Goal: Task Accomplishment & Management: Complete application form

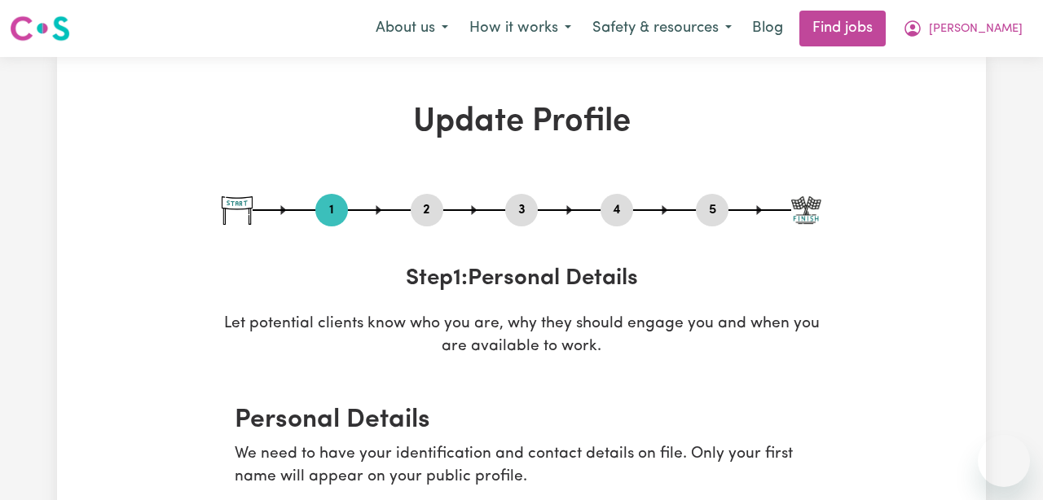
select select "[DEMOGRAPHIC_DATA]"
select select "[DEMOGRAPHIC_DATA] Citizen"
select select "Studying a healthcare related degree or qualification"
select select "55"
select select "65"
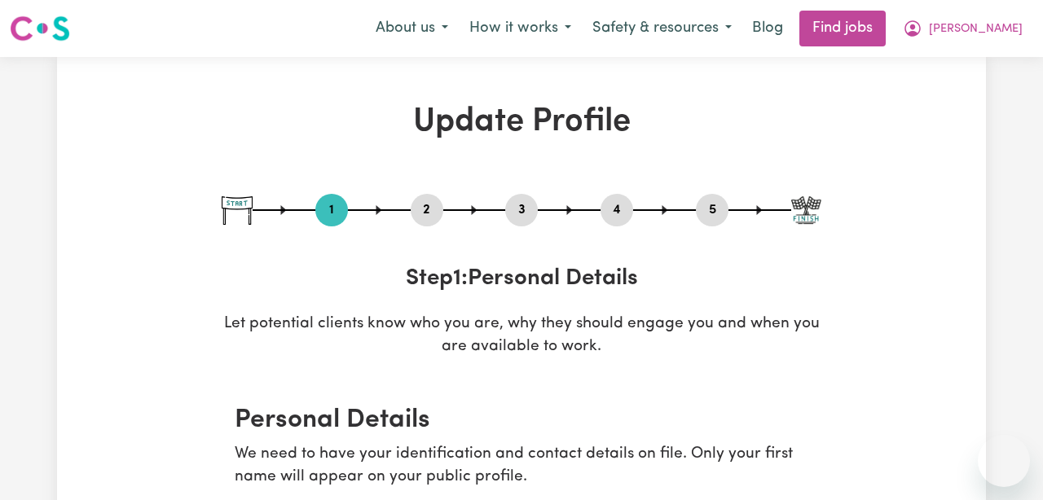
select select "65"
click at [981, 36] on span "[PERSON_NAME]" at bounding box center [976, 29] width 94 height 18
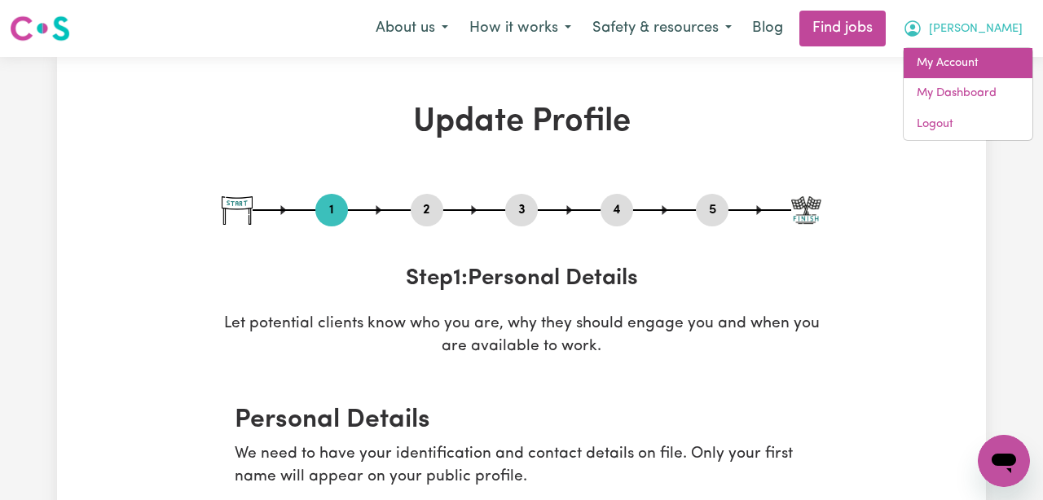
click at [978, 72] on link "My Account" at bounding box center [967, 63] width 129 height 31
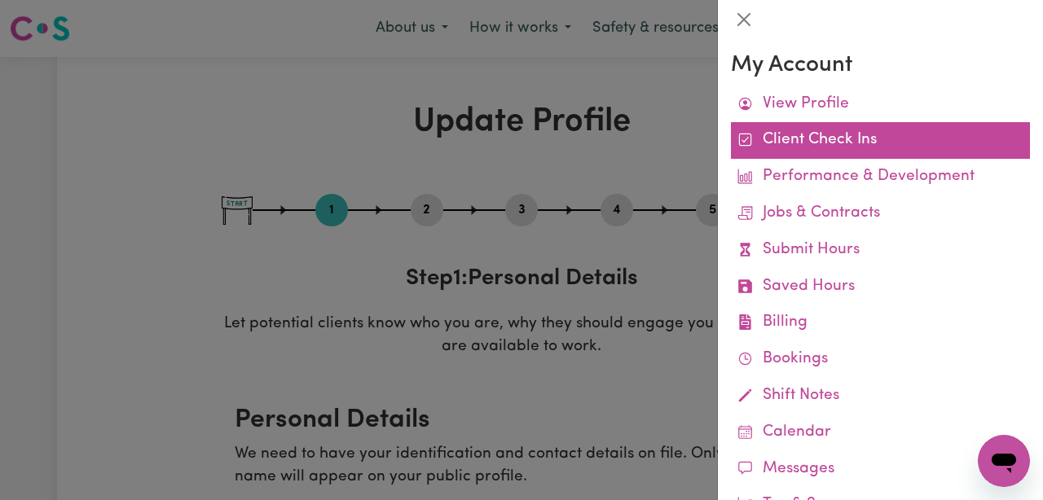
scroll to position [57, 0]
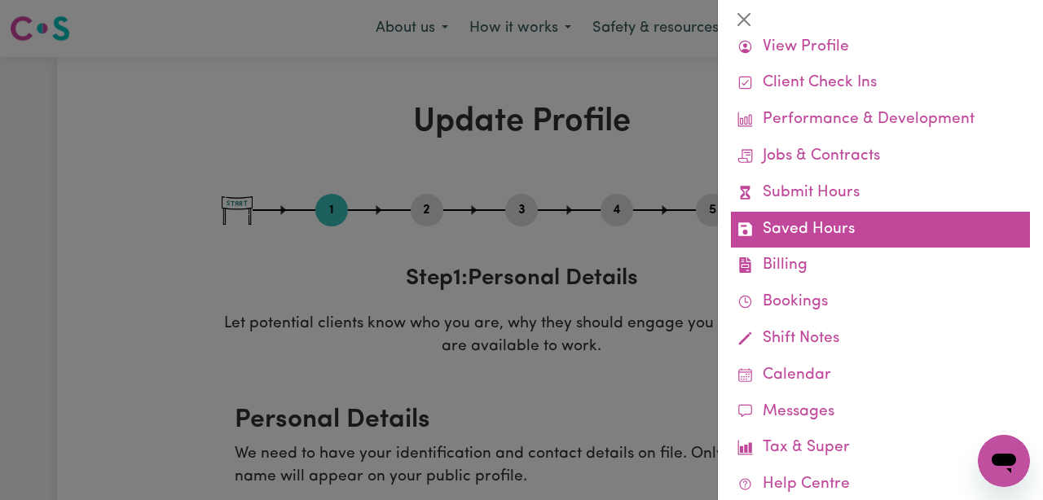
click at [916, 239] on link "Saved Hours" at bounding box center [880, 230] width 299 height 37
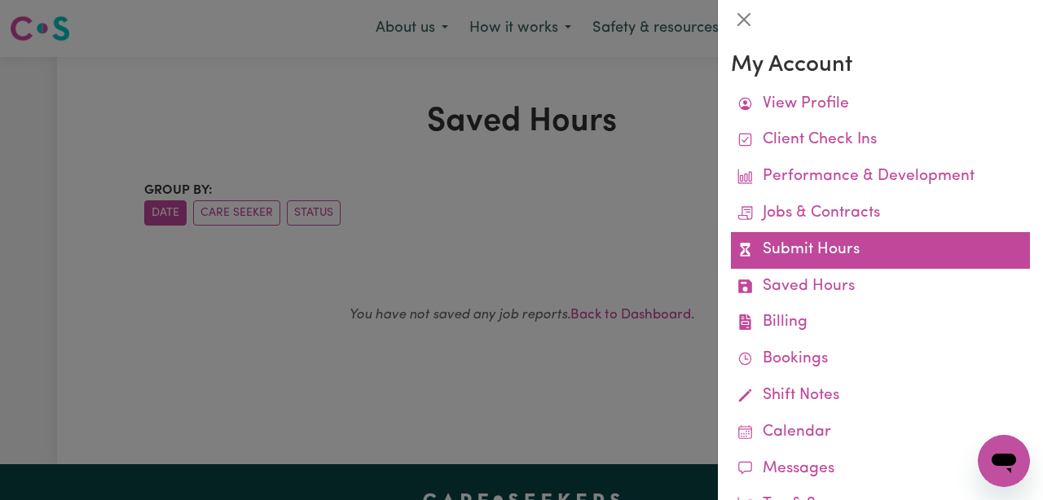
click at [872, 237] on link "Submit Hours" at bounding box center [880, 250] width 299 height 37
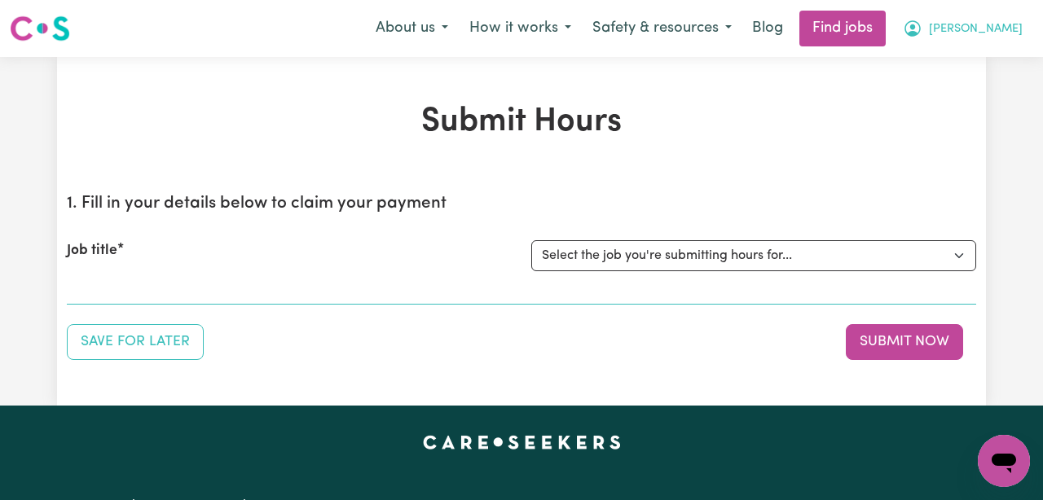
click at [986, 31] on span "[PERSON_NAME]" at bounding box center [976, 29] width 94 height 18
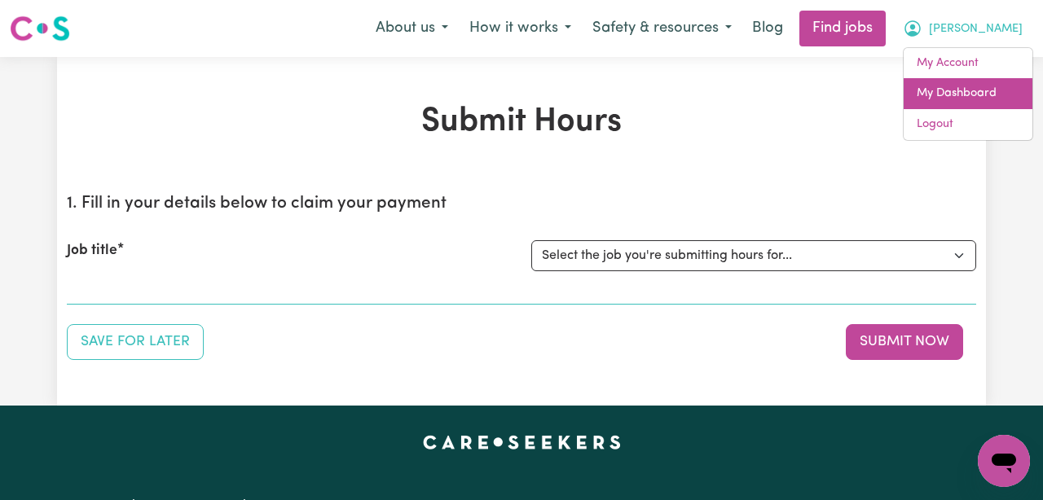
click at [972, 84] on link "My Dashboard" at bounding box center [967, 93] width 129 height 31
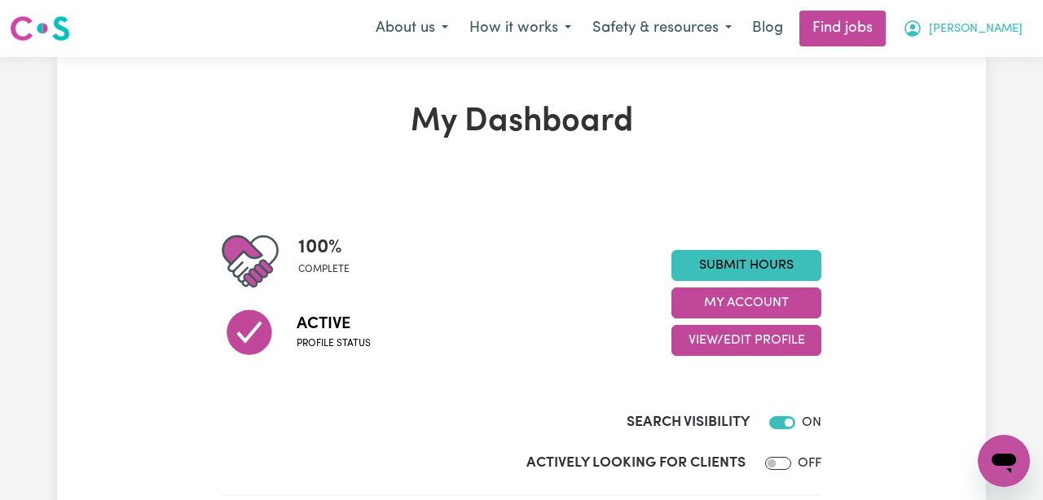
click at [981, 26] on span "[PERSON_NAME]" at bounding box center [976, 29] width 94 height 18
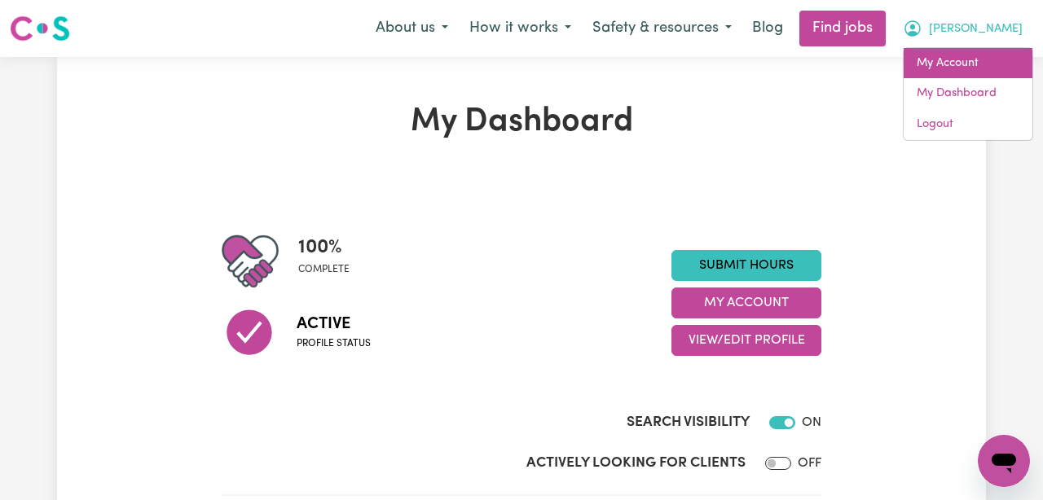
click at [953, 76] on link "My Account" at bounding box center [967, 63] width 129 height 31
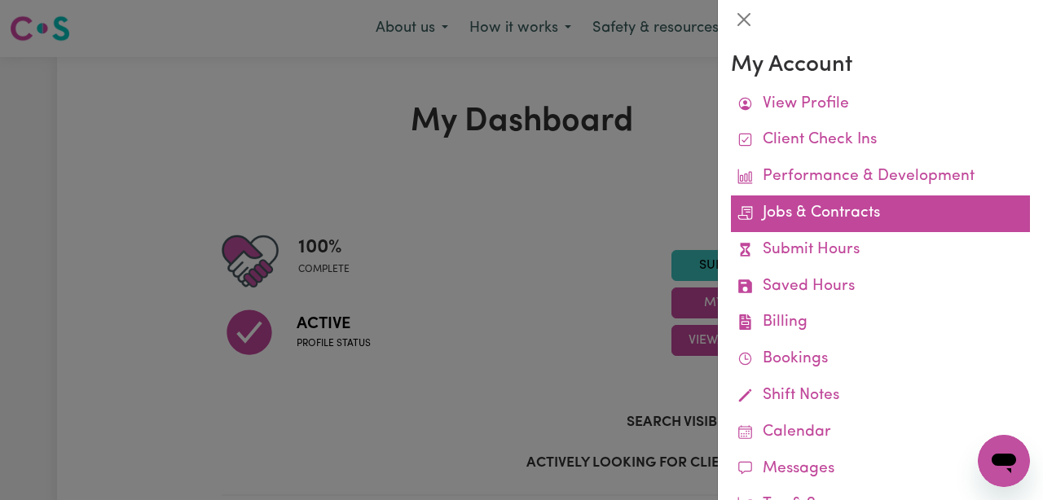
click at [890, 205] on link "Jobs & Contracts" at bounding box center [880, 213] width 299 height 37
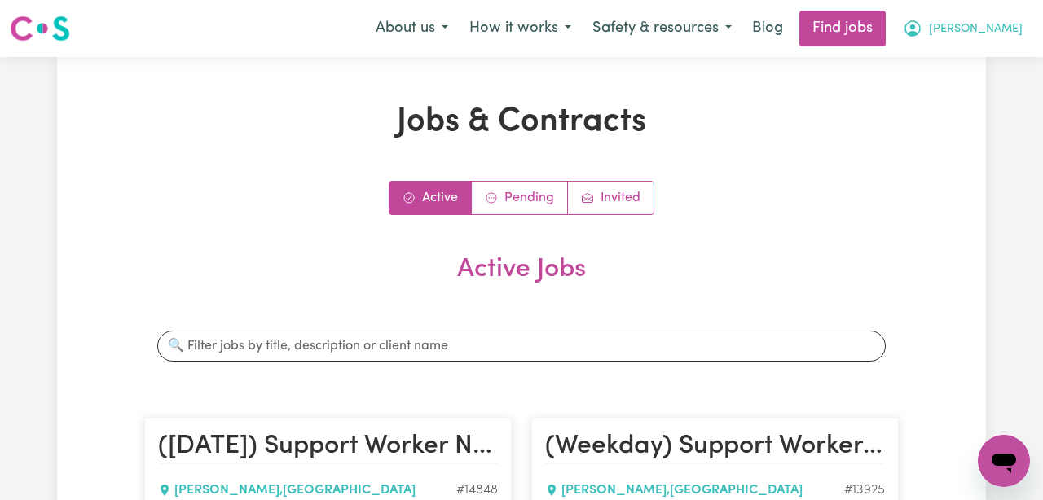
click at [986, 30] on span "[PERSON_NAME]" at bounding box center [976, 29] width 94 height 18
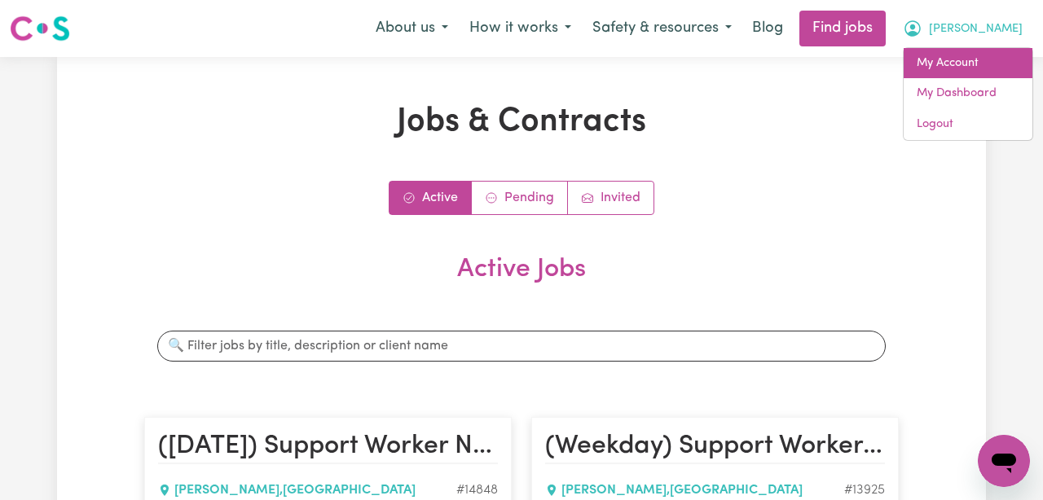
click at [969, 55] on link "My Account" at bounding box center [967, 63] width 129 height 31
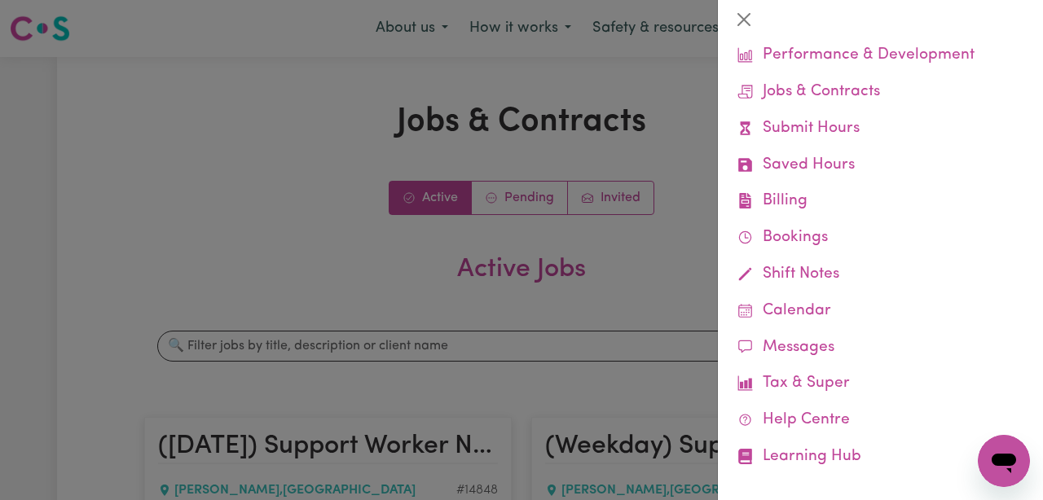
scroll to position [120, 0]
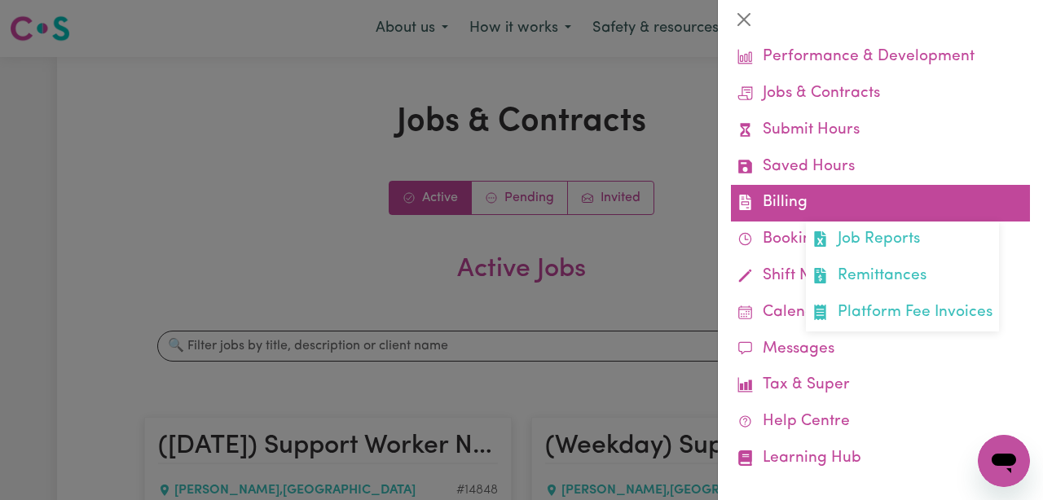
click at [888, 187] on link "Billing Job Reports Remittances Platform Fee Invoices" at bounding box center [880, 203] width 299 height 37
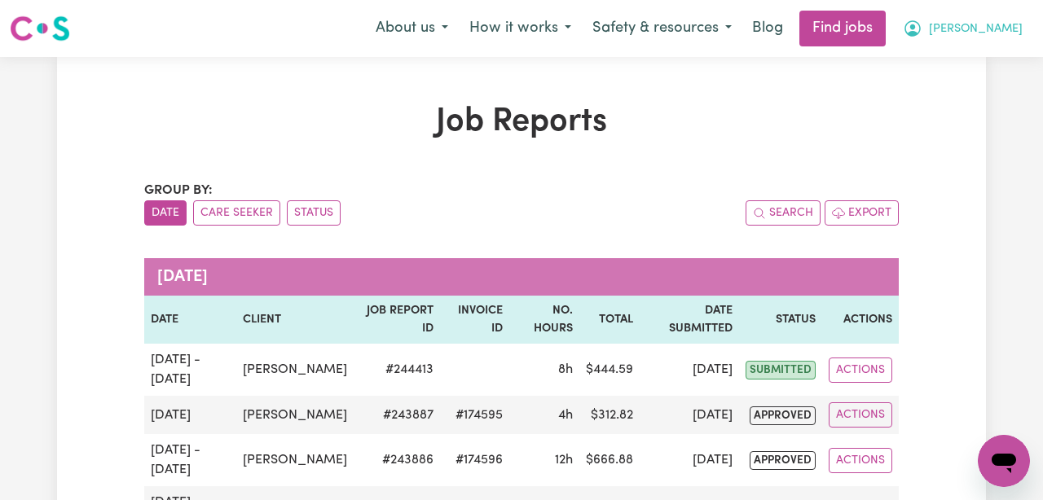
click at [987, 32] on span "[PERSON_NAME]" at bounding box center [976, 29] width 94 height 18
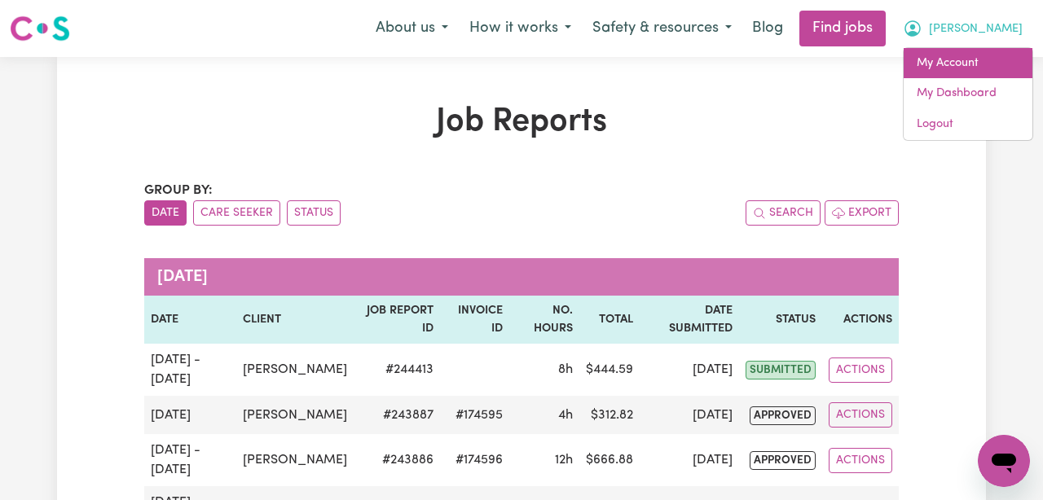
click at [968, 61] on link "My Account" at bounding box center [967, 63] width 129 height 31
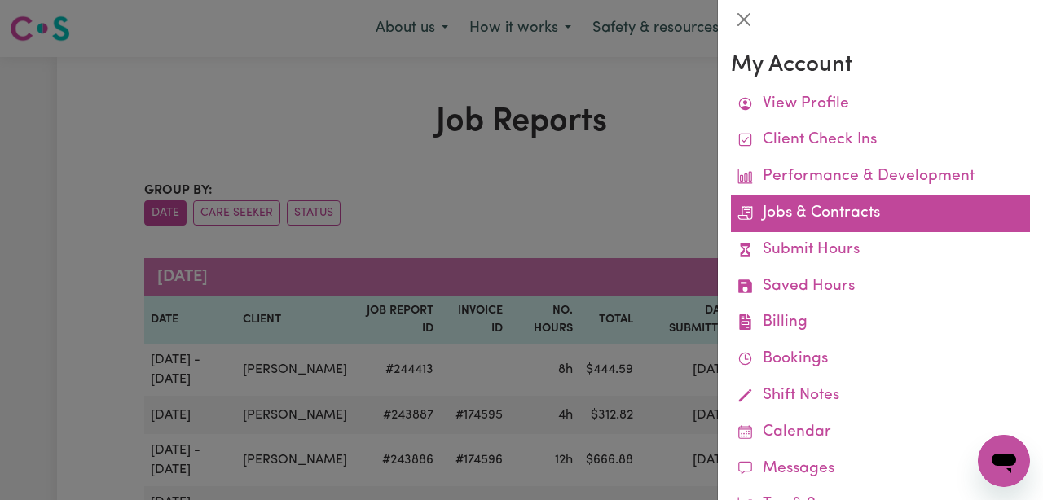
click at [889, 204] on link "Jobs & Contracts" at bounding box center [880, 213] width 299 height 37
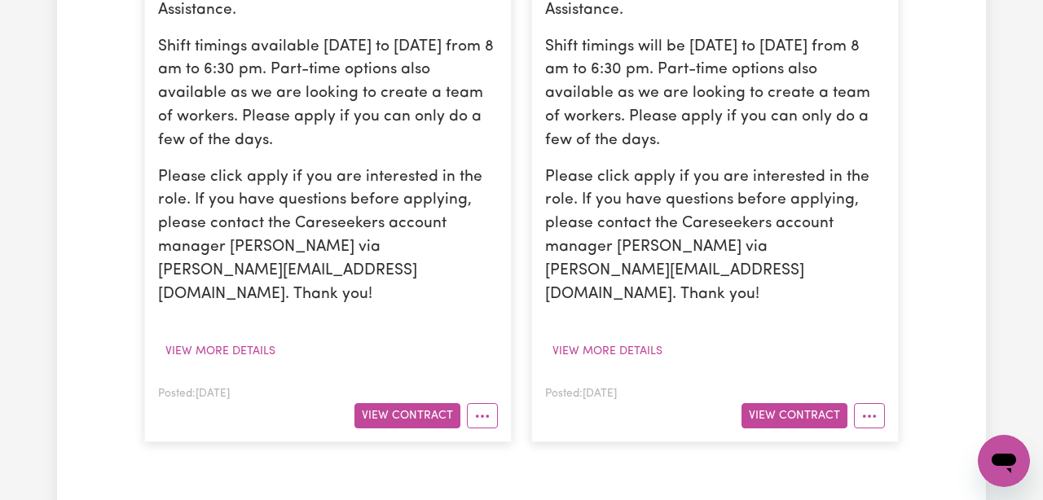
scroll to position [826, 0]
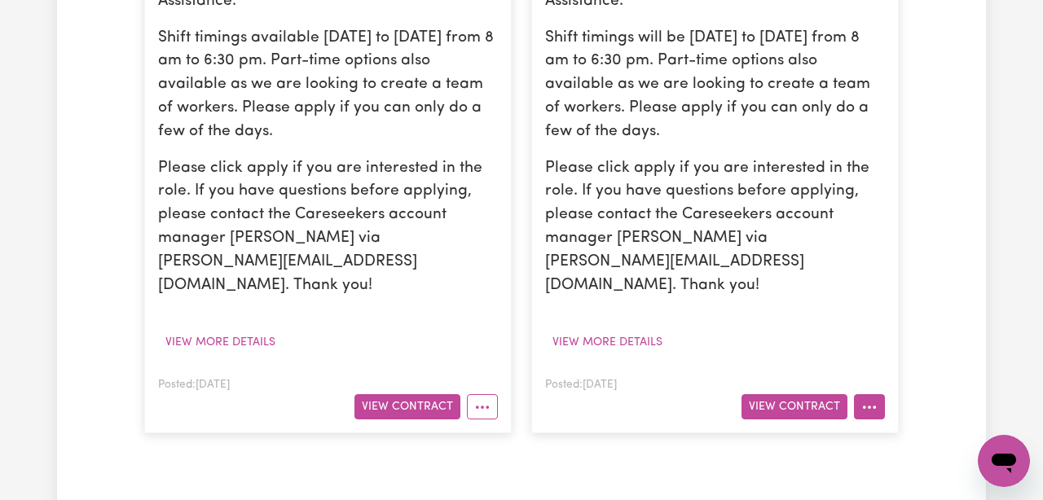
click at [872, 399] on icon "More options" at bounding box center [869, 407] width 16 height 16
click at [821, 394] on button "View Contract" at bounding box center [794, 406] width 106 height 25
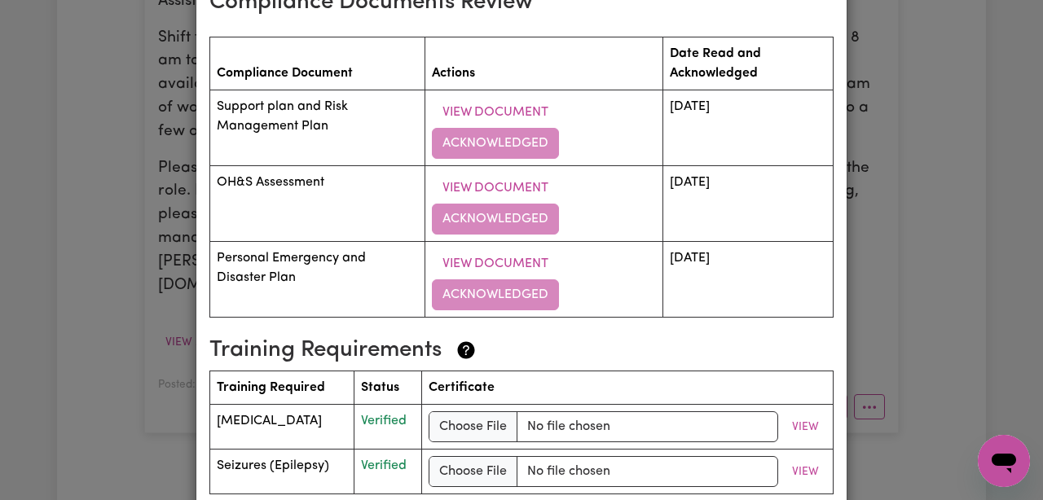
scroll to position [2364, 0]
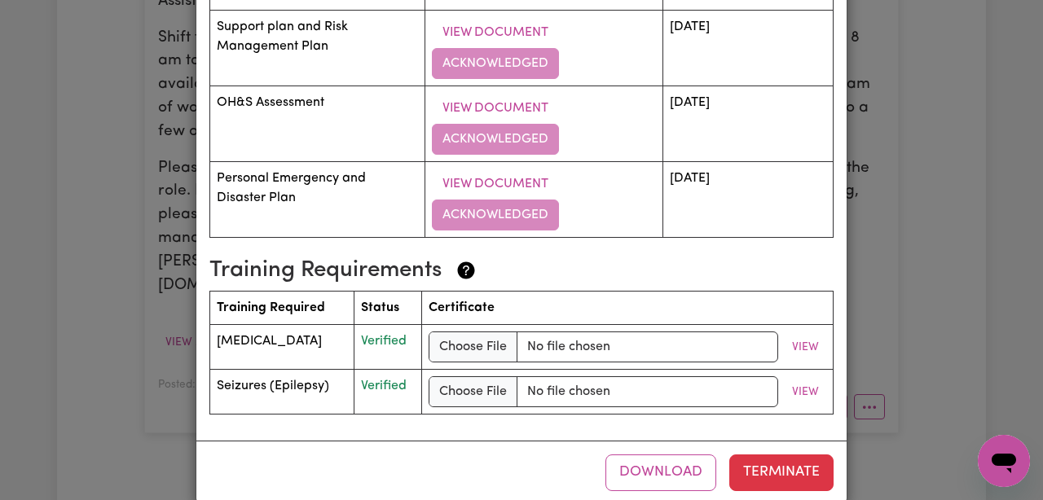
click at [955, 275] on div "(Weekday) Support Worker Needed In [GEOGRAPHIC_DATA], [GEOGRAPHIC_DATA] [DEMOGR…" at bounding box center [521, 250] width 1043 height 500
click at [960, 275] on div "(Weekday) Support Worker Needed In [GEOGRAPHIC_DATA], [GEOGRAPHIC_DATA] [DEMOGR…" at bounding box center [521, 250] width 1043 height 500
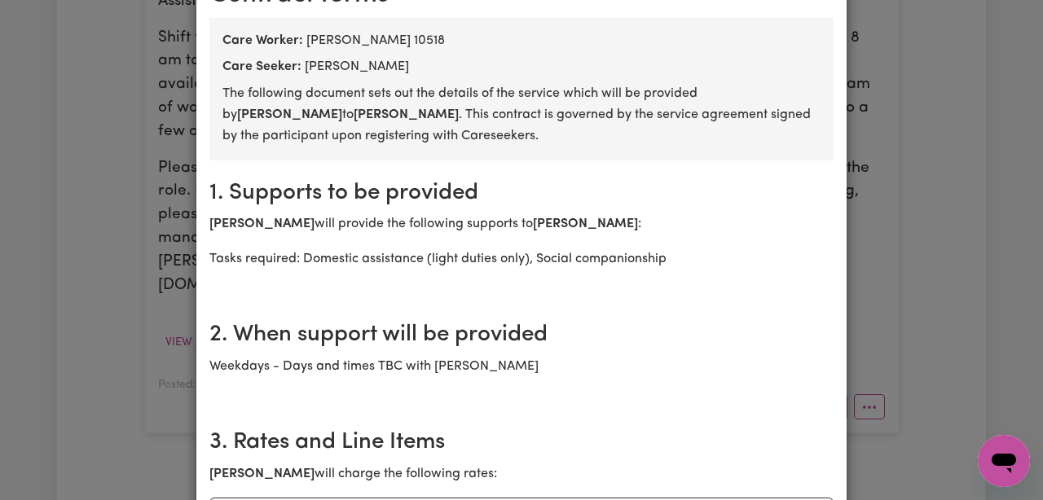
scroll to position [0, 0]
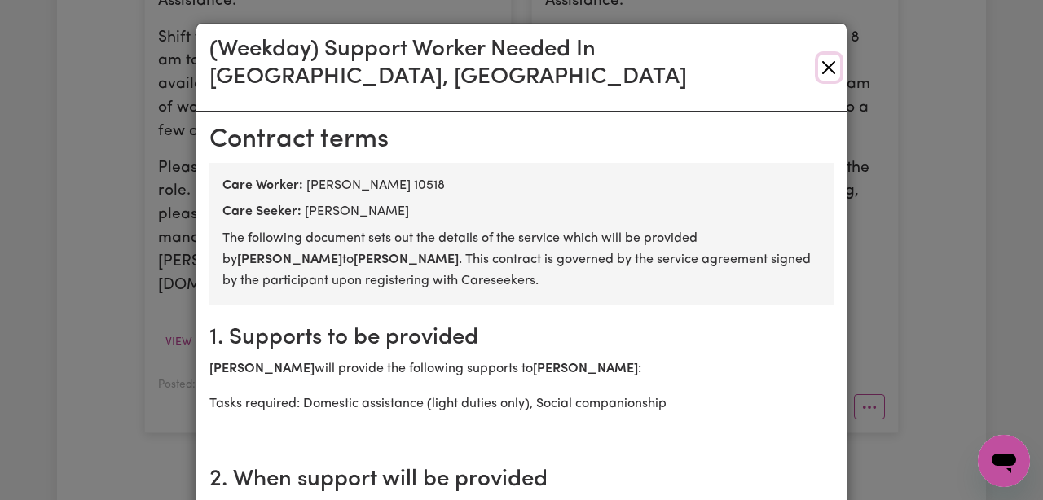
click at [821, 55] on button "Close" at bounding box center [829, 68] width 22 height 26
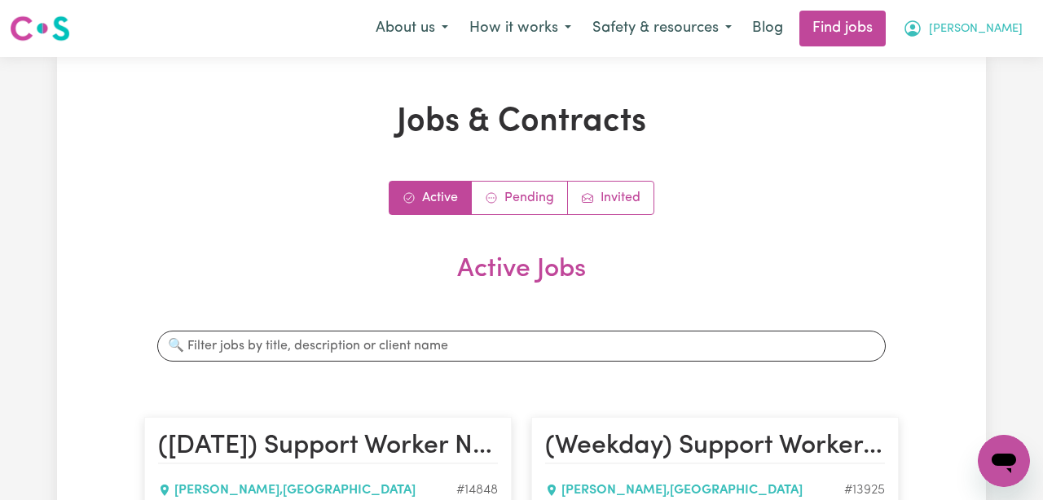
click at [999, 31] on span "[PERSON_NAME]" at bounding box center [976, 29] width 94 height 18
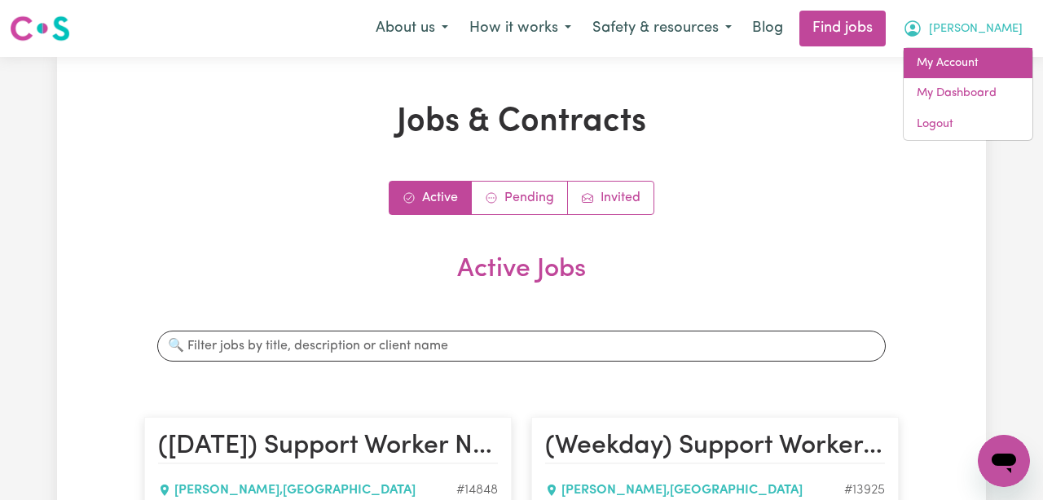
click at [979, 66] on link "My Account" at bounding box center [967, 63] width 129 height 31
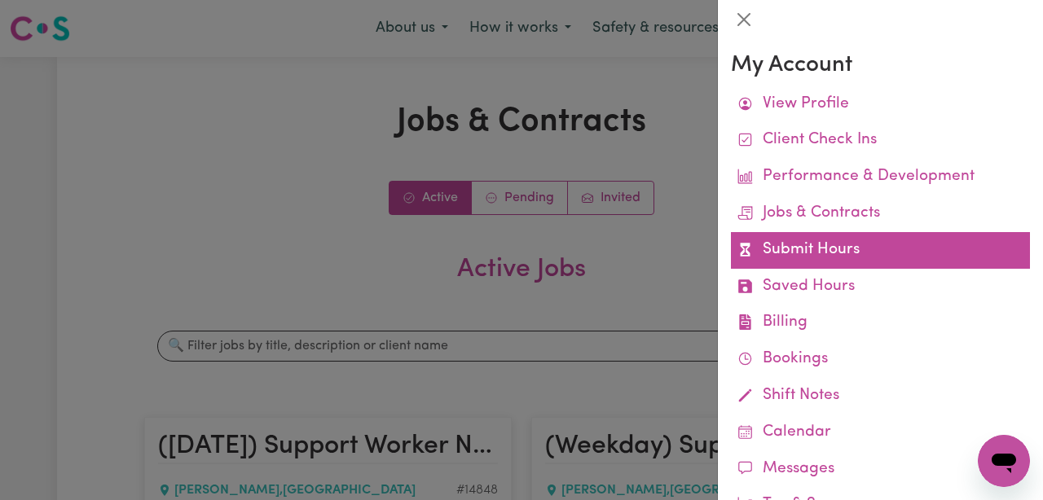
click at [840, 259] on link "Submit Hours" at bounding box center [880, 250] width 299 height 37
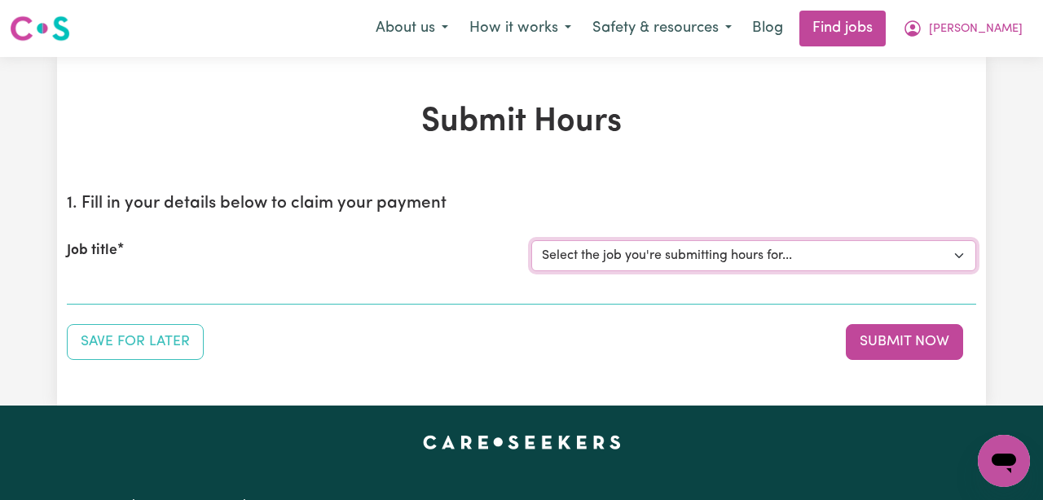
click at [855, 250] on select "Select the job you're submitting hours for... [[PERSON_NAME]] ([DATE]) Support …" at bounding box center [753, 255] width 445 height 31
select select "14848"
click at [531, 240] on select "Select the job you're submitting hours for... [[PERSON_NAME]] ([DATE]) Support …" at bounding box center [753, 255] width 445 height 31
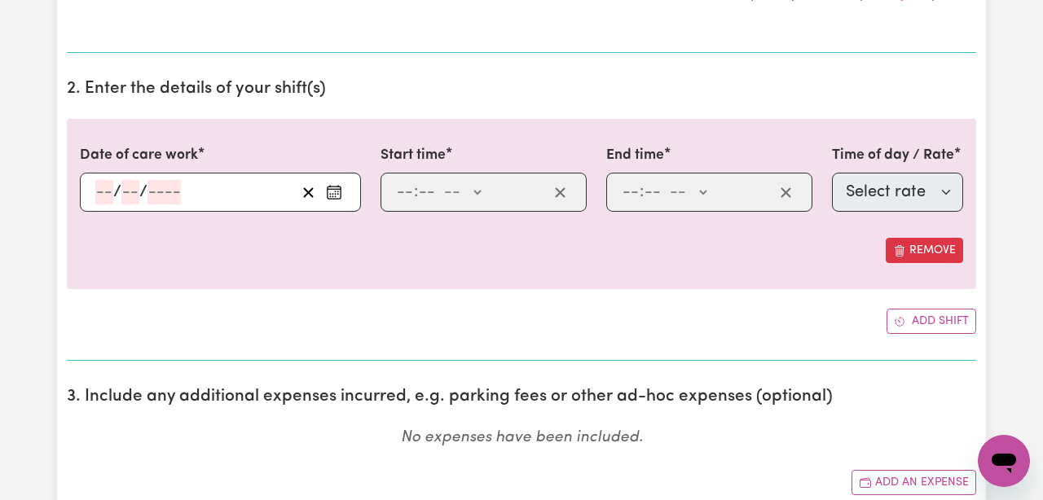
scroll to position [437, 0]
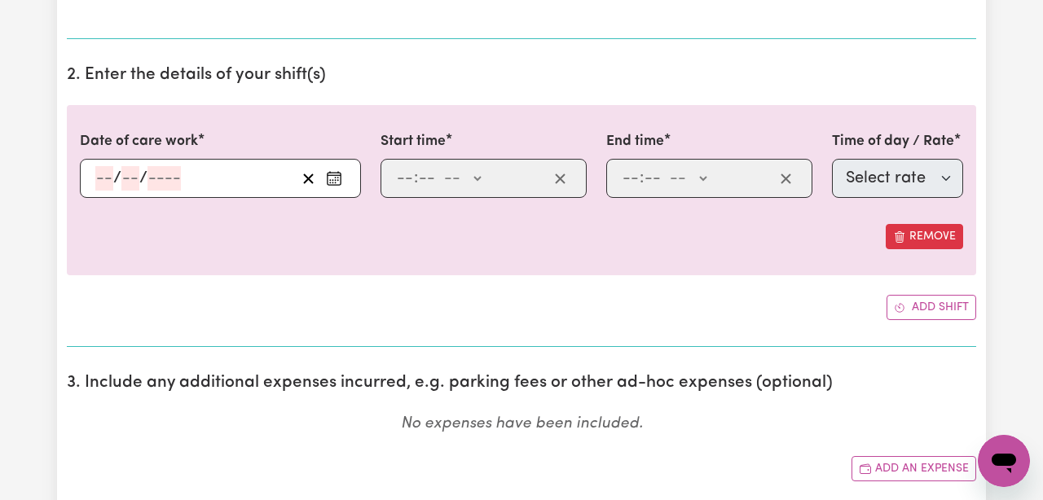
click at [107, 178] on div "/ /" at bounding box center [220, 178] width 281 height 39
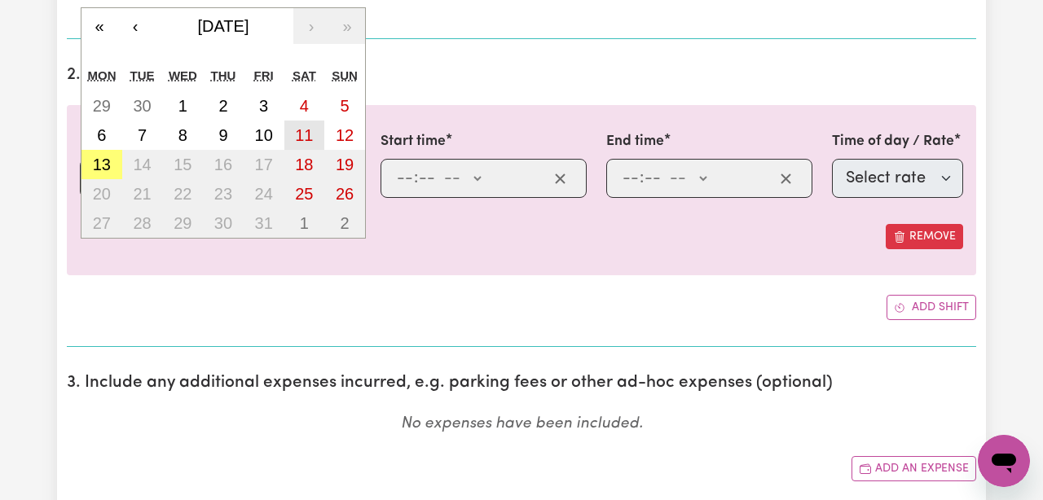
click at [299, 142] on abbr "11" at bounding box center [304, 135] width 18 height 18
type input "[DATE]"
type input "11"
type input "10"
type input "2025"
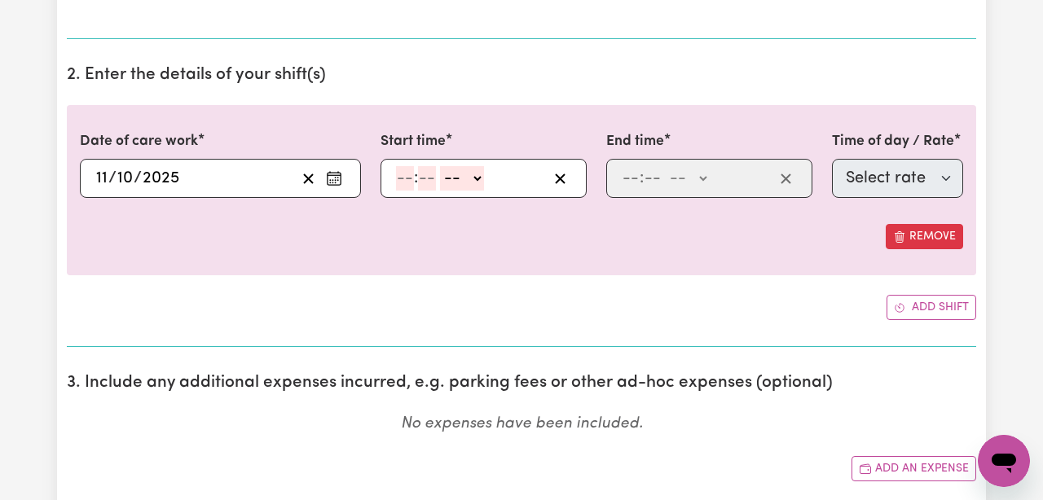
click at [401, 178] on input "number" at bounding box center [405, 178] width 18 height 24
type input "12"
type input "9"
click at [403, 176] on input "12" at bounding box center [404, 178] width 16 height 24
type input "8"
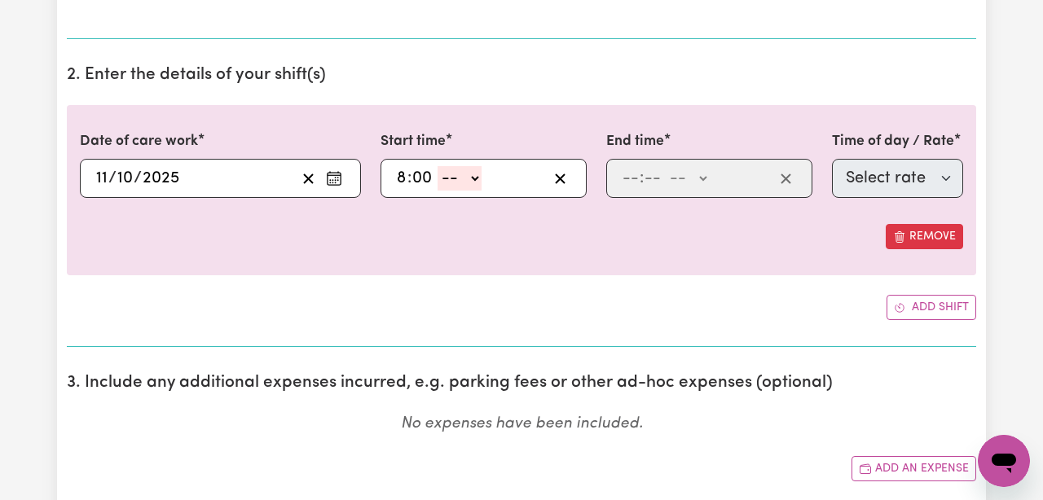
type input "00"
click at [397, 174] on input "8" at bounding box center [401, 178] width 11 height 24
type input "9"
type input "00"
click at [444, 174] on select "-- AM PM" at bounding box center [459, 178] width 44 height 24
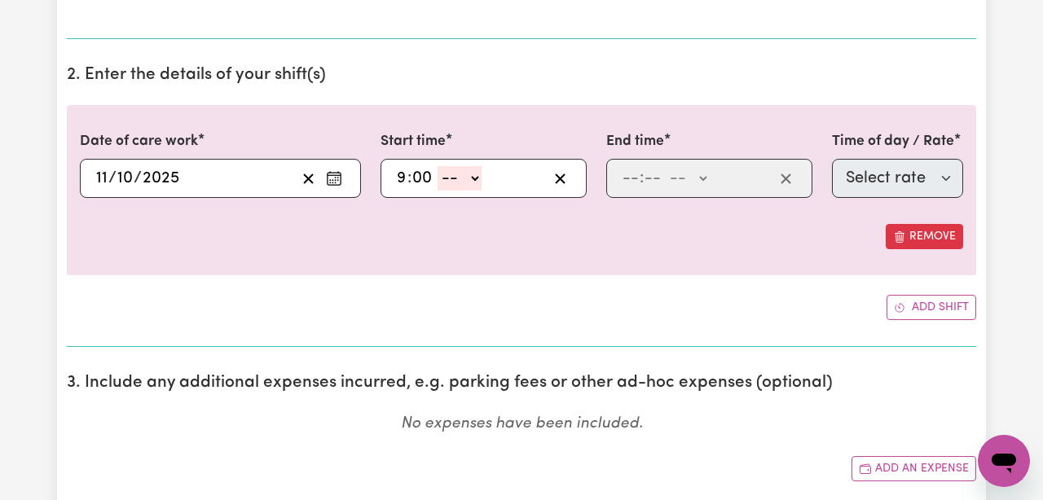
select select "am"
click at [438, 166] on select "-- AM PM" at bounding box center [459, 178] width 44 height 24
type input "09:00"
type input "0"
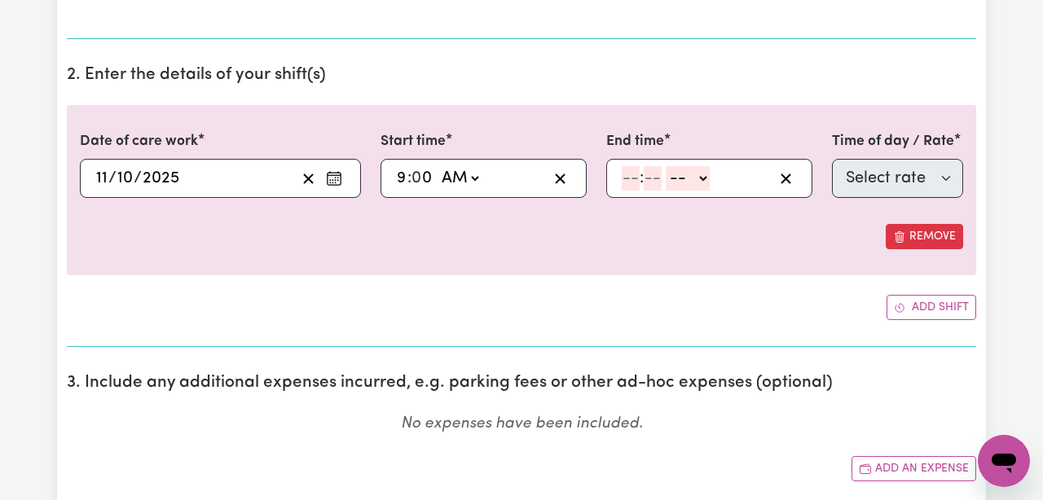
click at [630, 187] on input "number" at bounding box center [630, 178] width 18 height 24
type input "10"
type input "0"
click at [630, 178] on input "10" at bounding box center [629, 178] width 17 height 24
type input "1"
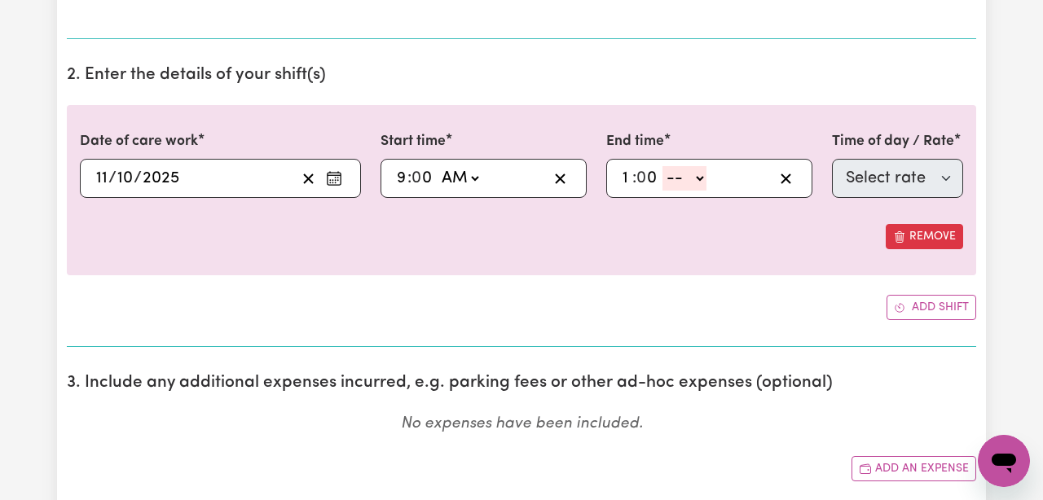
click at [648, 178] on input "0" at bounding box center [647, 178] width 21 height 24
click at [679, 179] on select "-- AM PM" at bounding box center [684, 178] width 44 height 24
select select "pm"
click at [662, 166] on select "-- AM PM" at bounding box center [684, 178] width 44 height 24
type input "13:00"
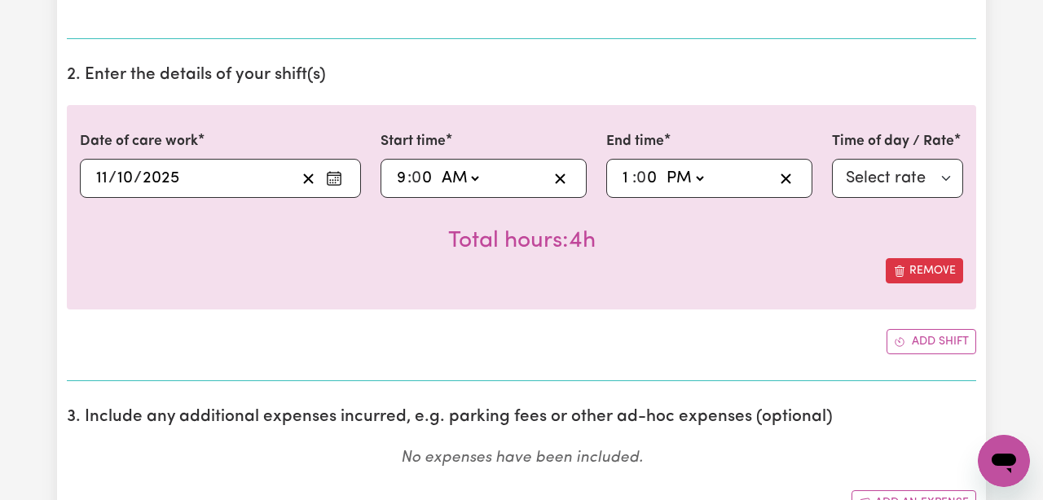
click at [730, 238] on div "Total hours: 4h" at bounding box center [521, 228] width 883 height 60
click at [858, 176] on select "Select rate $85.94 - [DATE] - Assistance with Self Care Activities - Standard L…" at bounding box center [897, 178] width 131 height 39
select select "43288"
click at [832, 159] on select "Select rate $85.94 - [DATE] - Assistance with Self Care Activities - Standard L…" at bounding box center [897, 178] width 131 height 39
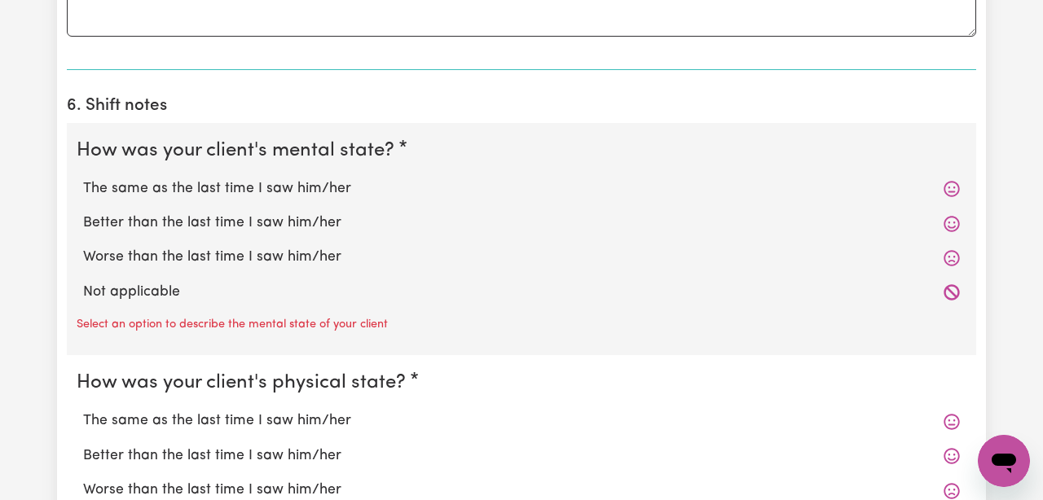
scroll to position [1230, 0]
click at [955, 188] on icon at bounding box center [951, 188] width 16 height 16
click at [253, 181] on label "The same as the last time I saw him/her" at bounding box center [521, 188] width 876 height 21
click at [83, 178] on input "The same as the last time I saw him/her" at bounding box center [82, 177] width 1 height 1
radio input "true"
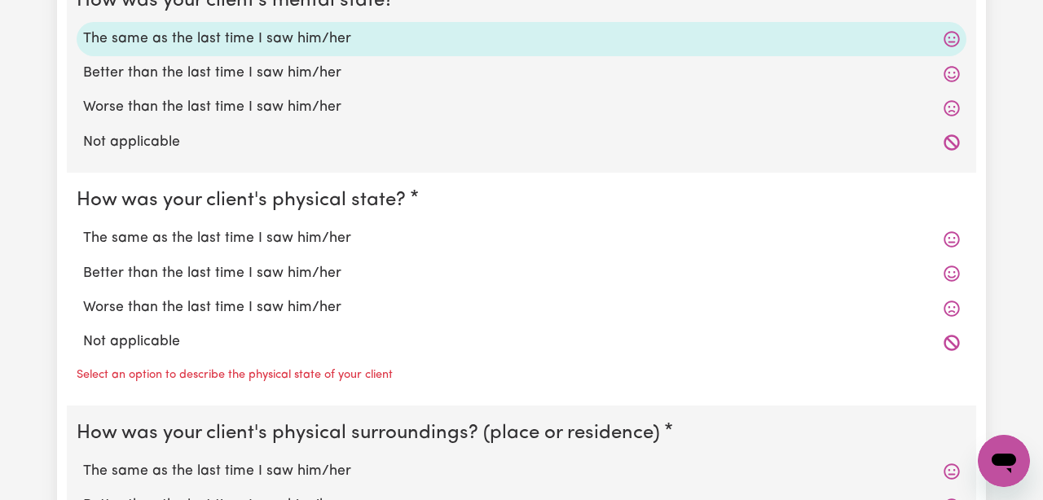
click at [242, 237] on label "The same as the last time I saw him/her" at bounding box center [521, 238] width 876 height 21
click at [83, 228] on input "The same as the last time I saw him/her" at bounding box center [82, 227] width 1 height 1
radio input "true"
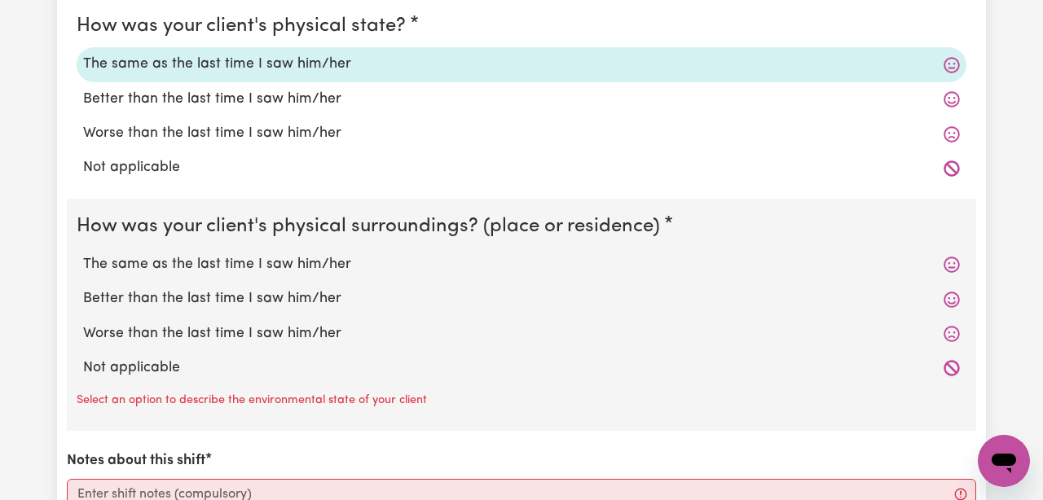
scroll to position [1555, 0]
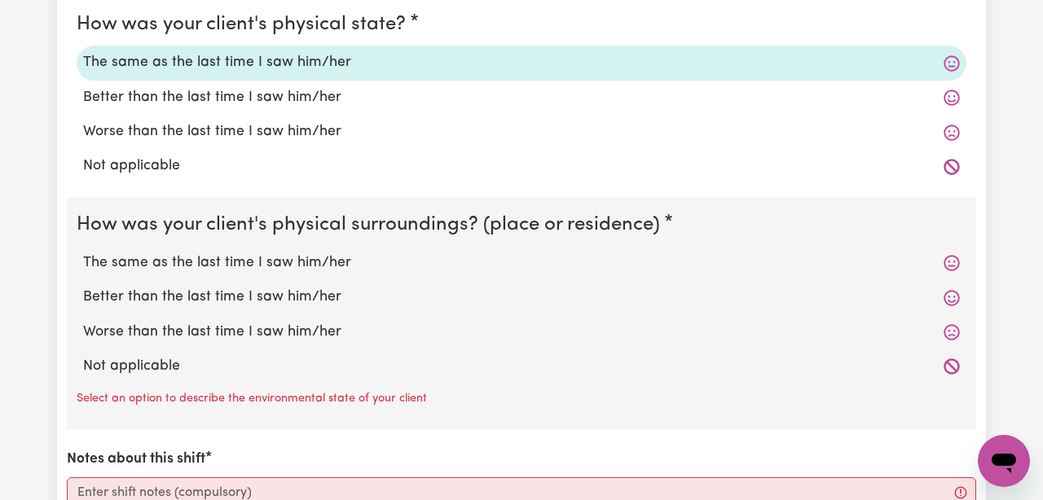
click at [241, 265] on label "The same as the last time I saw him/her" at bounding box center [521, 263] width 876 height 21
click at [83, 253] on input "The same as the last time I saw him/her" at bounding box center [82, 252] width 1 height 1
radio input "true"
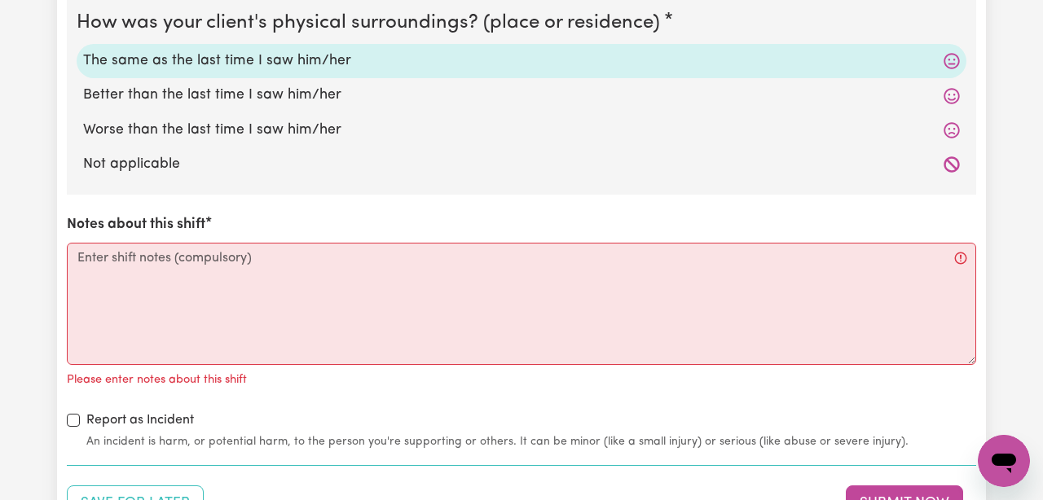
scroll to position [1763, 0]
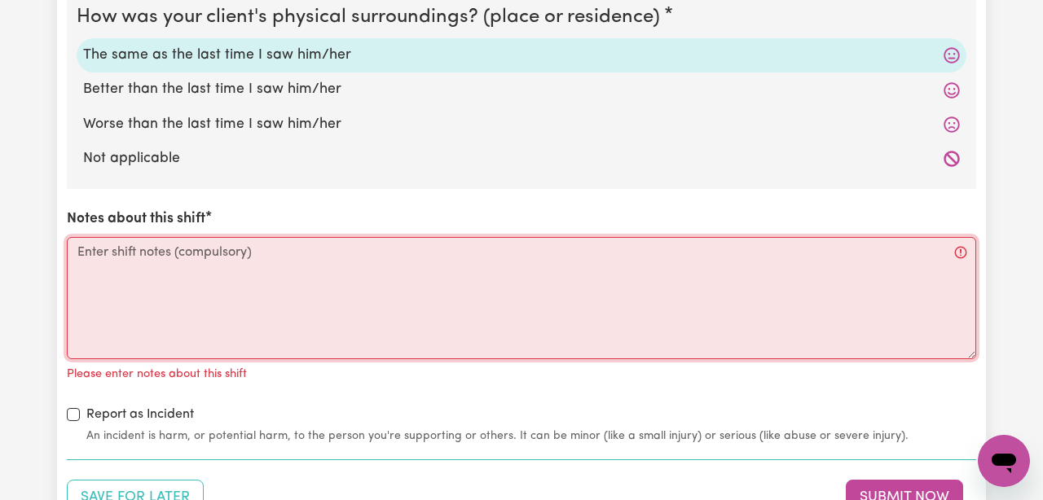
click at [241, 265] on textarea "Notes about this shift" at bounding box center [521, 298] width 909 height 122
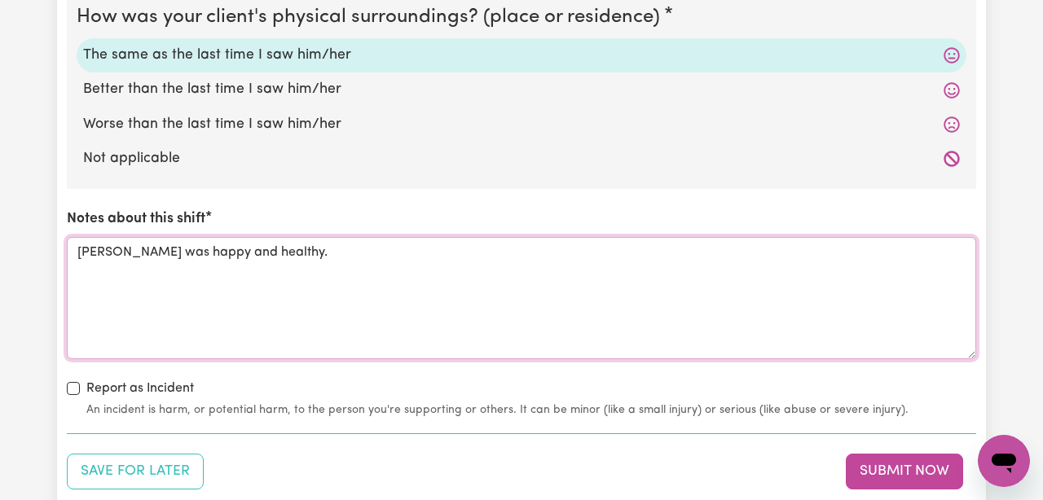
click at [294, 253] on textarea "[PERSON_NAME] was happy and healthy." at bounding box center [521, 298] width 909 height 122
type textarea "[PERSON_NAME] was happy and healthy. We has good conversations and watched a mo…"
click at [428, 362] on div "How was your client's mental state? The same as the last time I saw him/her Bet…" at bounding box center [521, 3] width 909 height 829
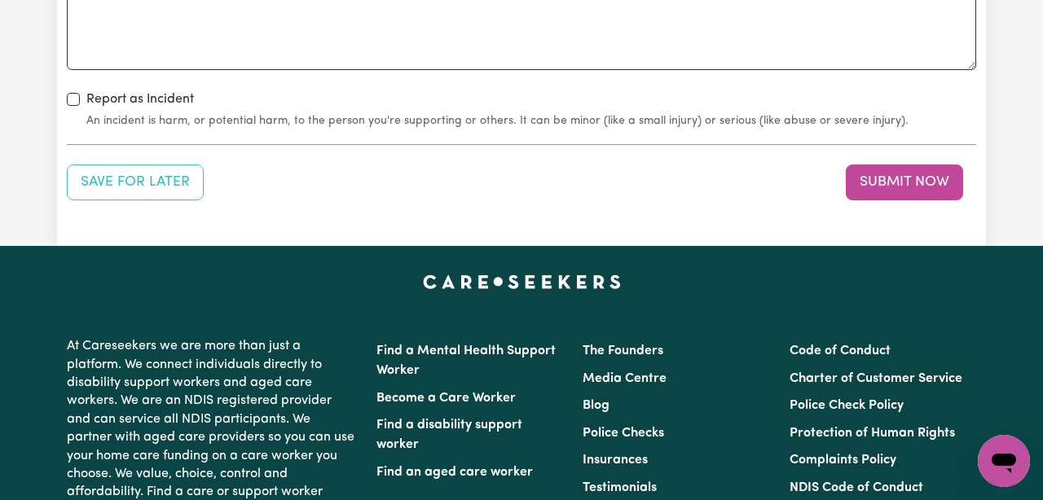
scroll to position [2053, 0]
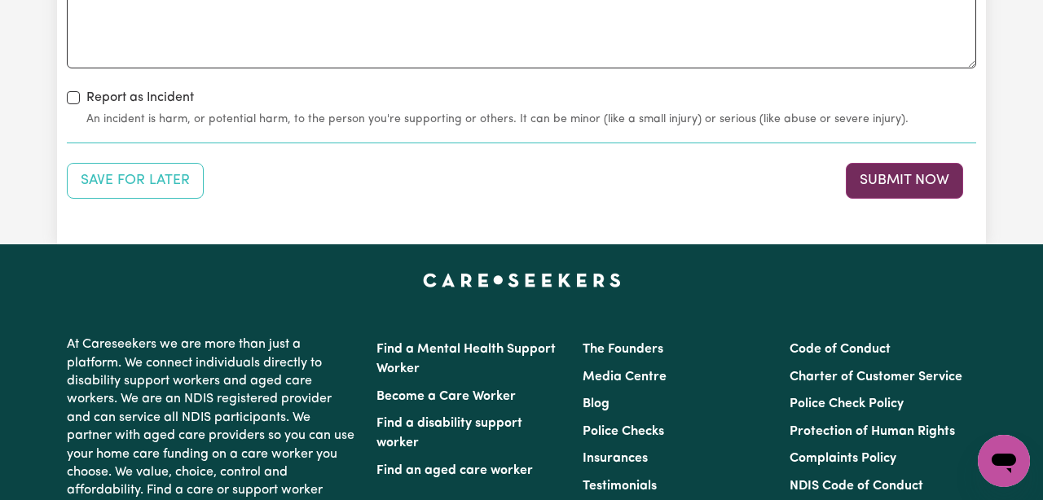
click at [892, 189] on button "Submit Now" at bounding box center [903, 181] width 117 height 36
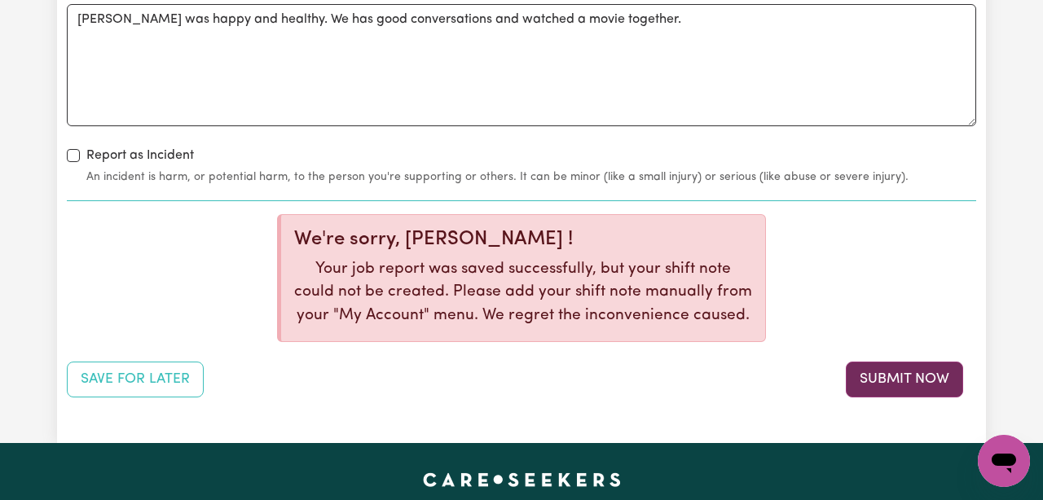
scroll to position [1996, 0]
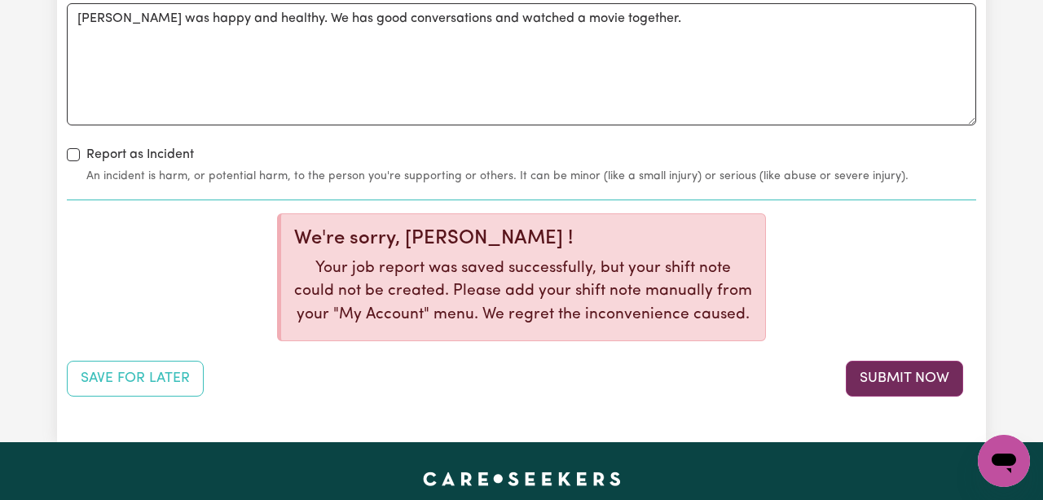
click at [915, 393] on button "Submit Now" at bounding box center [903, 379] width 117 height 36
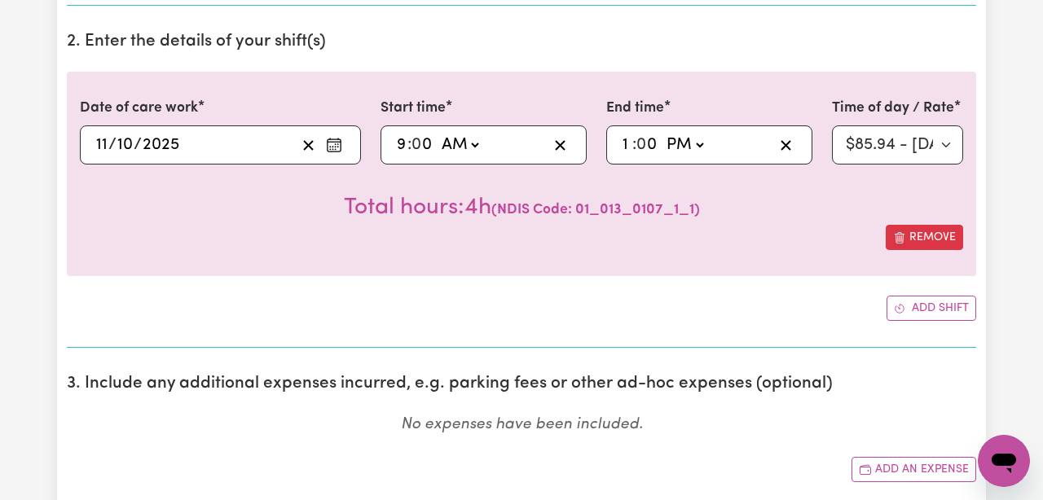
scroll to position [0, 0]
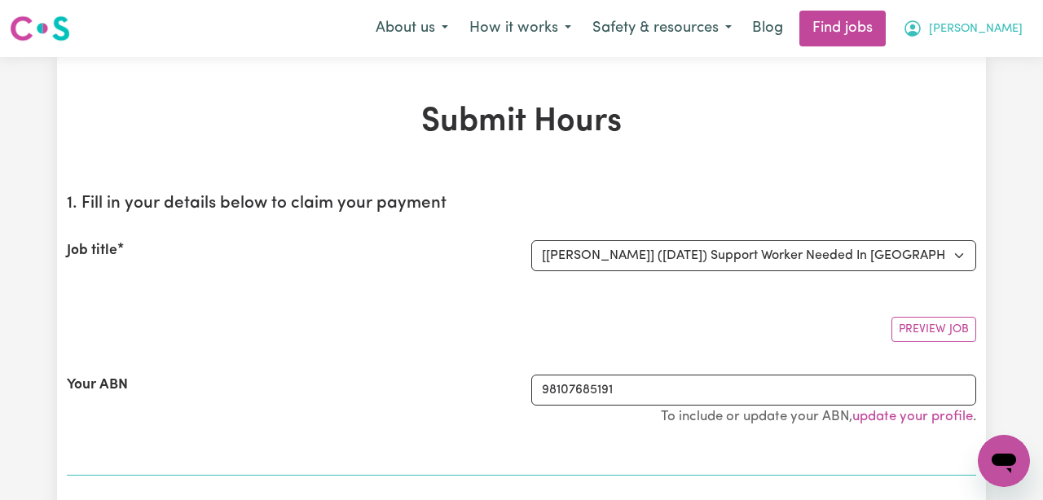
click at [984, 30] on span "[PERSON_NAME]" at bounding box center [976, 29] width 94 height 18
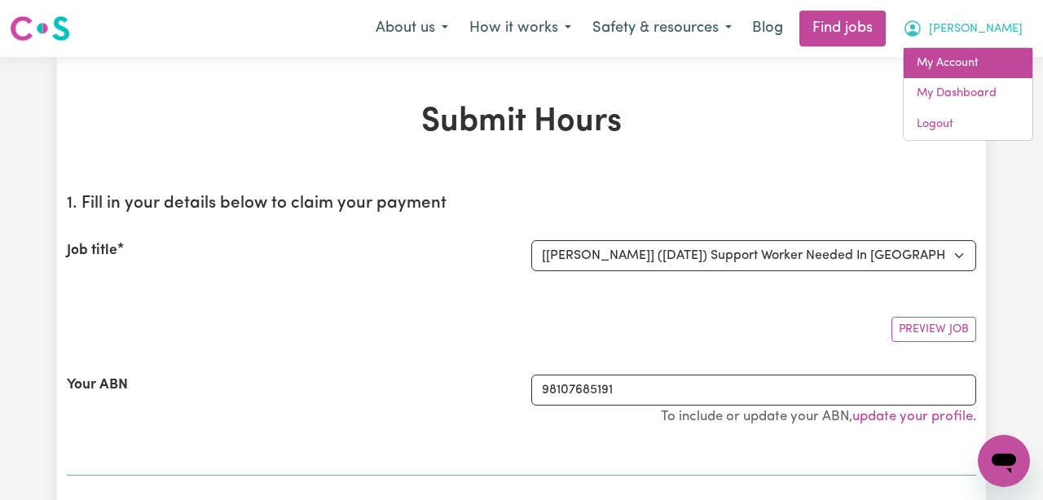
click at [968, 76] on link "My Account" at bounding box center [967, 63] width 129 height 31
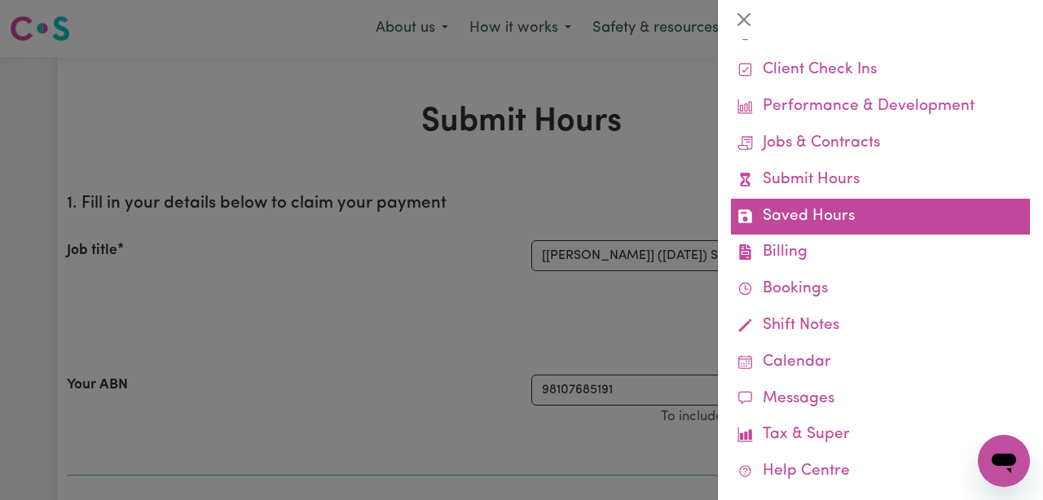
scroll to position [58, 0]
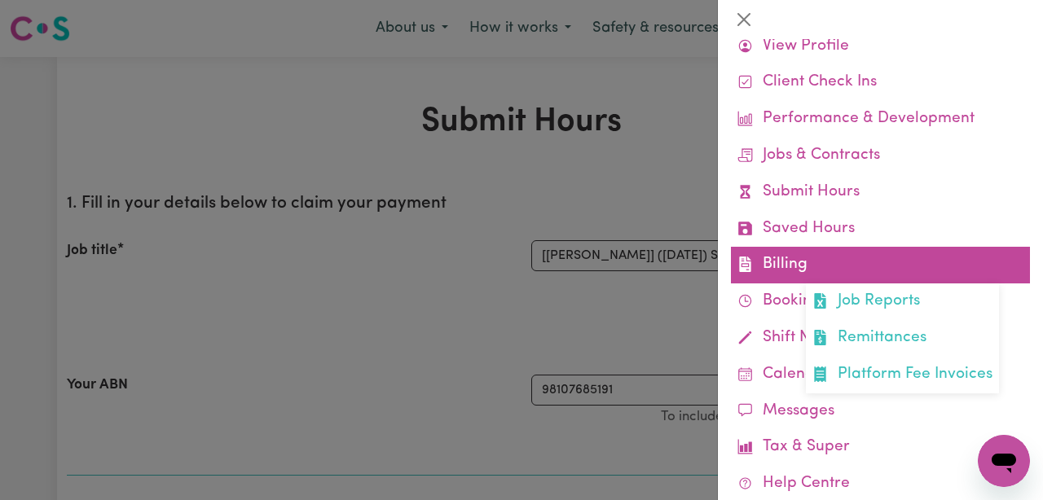
click at [880, 279] on link "Billing Job Reports Remittances Platform Fee Invoices" at bounding box center [880, 265] width 299 height 37
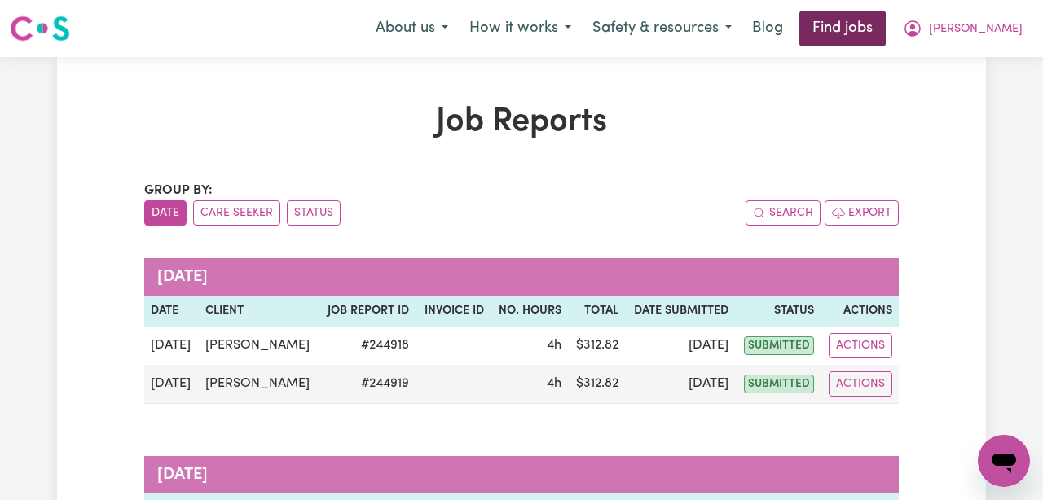
click at [859, 40] on link "Find jobs" at bounding box center [842, 29] width 86 height 36
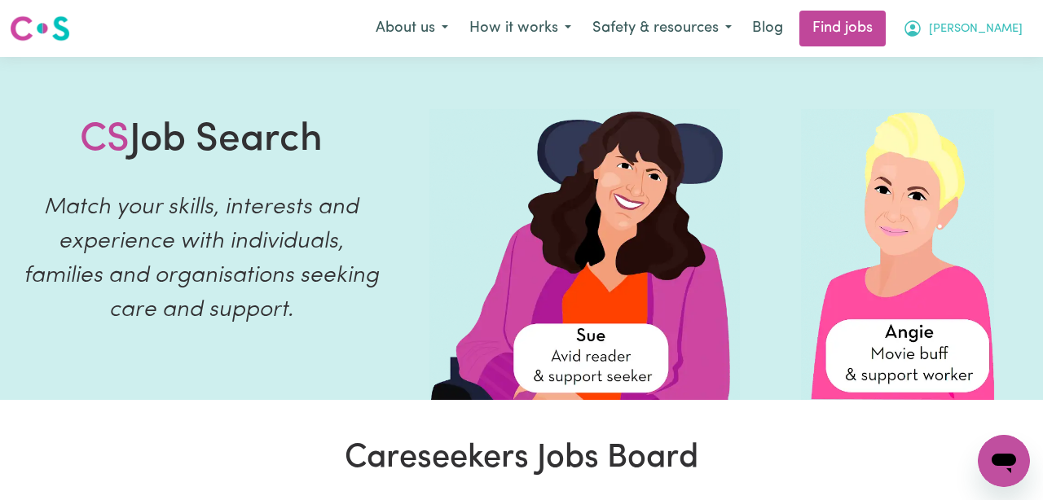
click at [1000, 24] on span "[PERSON_NAME]" at bounding box center [976, 29] width 94 height 18
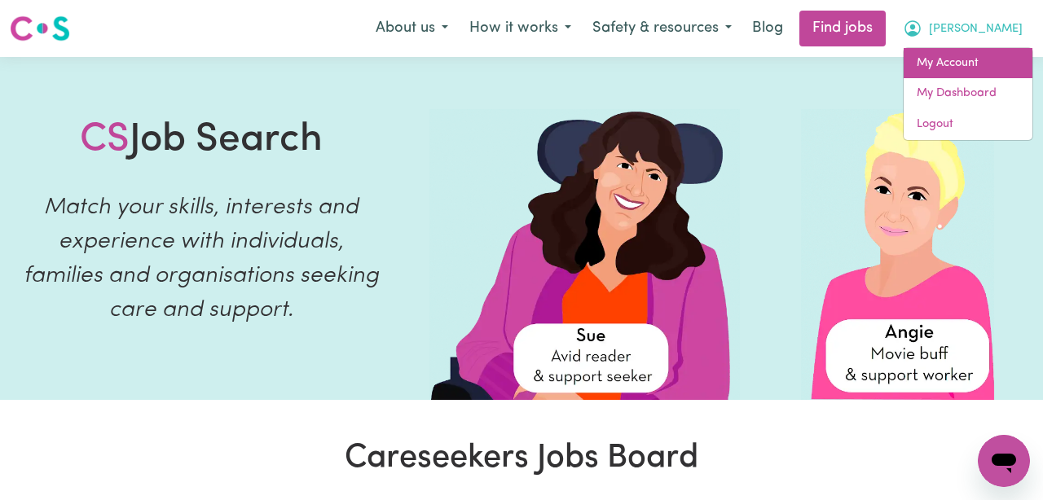
click at [988, 72] on link "My Account" at bounding box center [967, 63] width 129 height 31
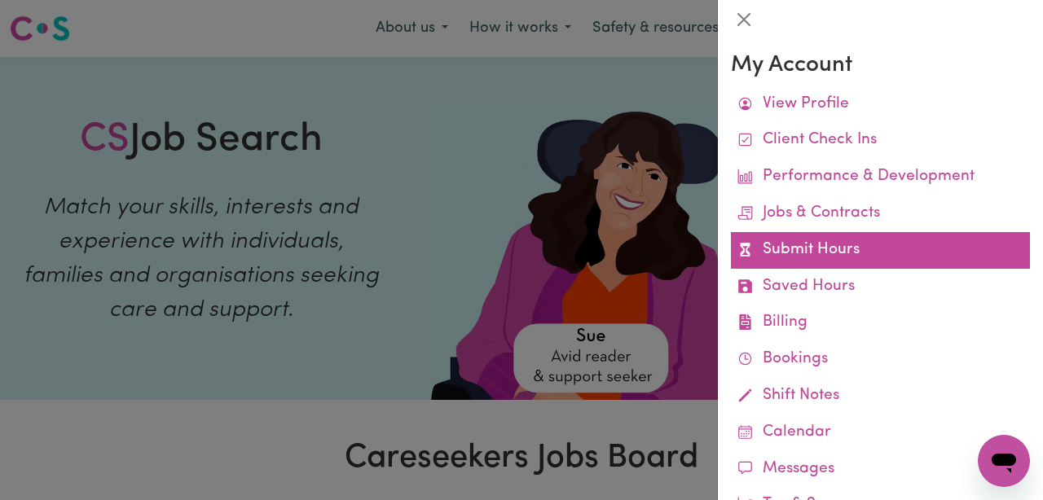
click at [842, 250] on link "Submit Hours" at bounding box center [880, 250] width 299 height 37
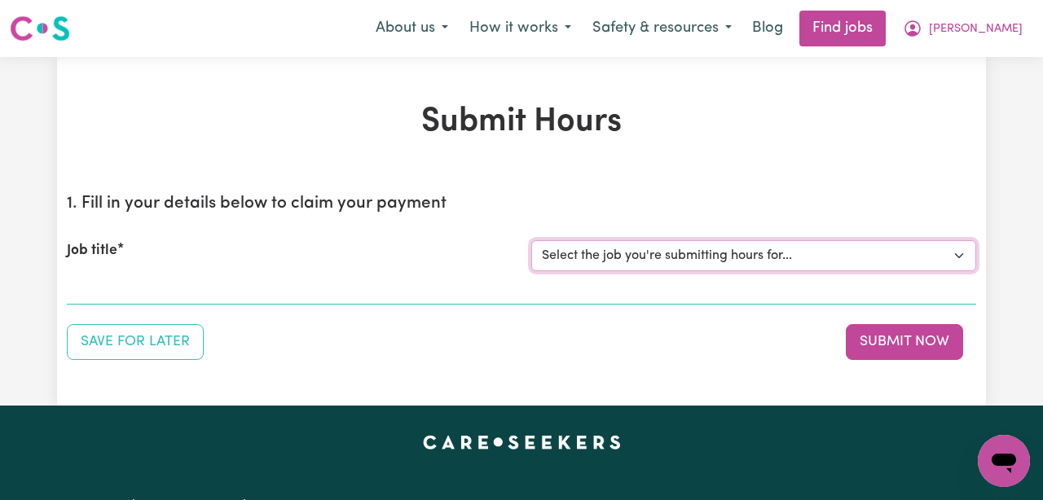
click at [564, 258] on select "Select the job you're submitting hours for... [[PERSON_NAME]] ([DATE]) Support …" at bounding box center [753, 255] width 445 height 31
select select "13925"
click at [531, 240] on select "Select the job you're submitting hours for... [[PERSON_NAME]] ([DATE]) Support …" at bounding box center [753, 255] width 445 height 31
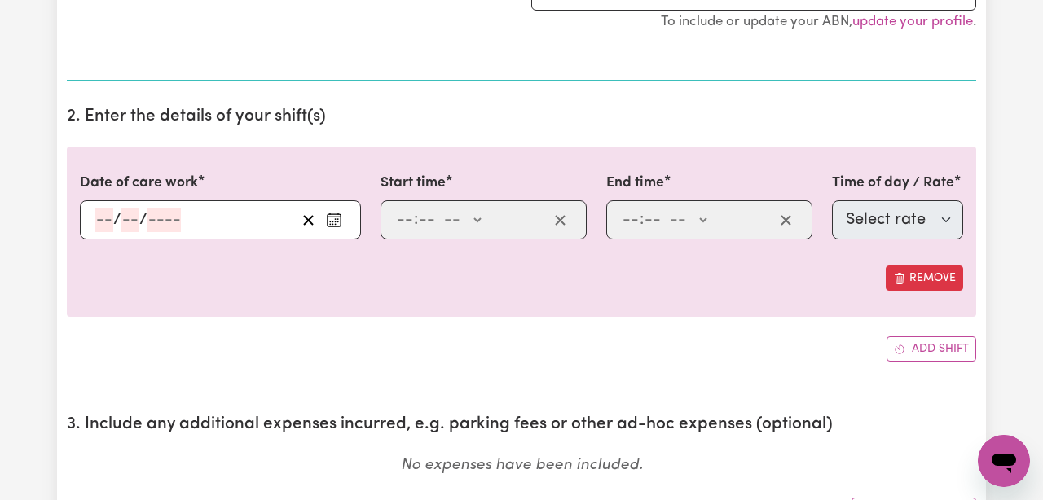
scroll to position [408, 0]
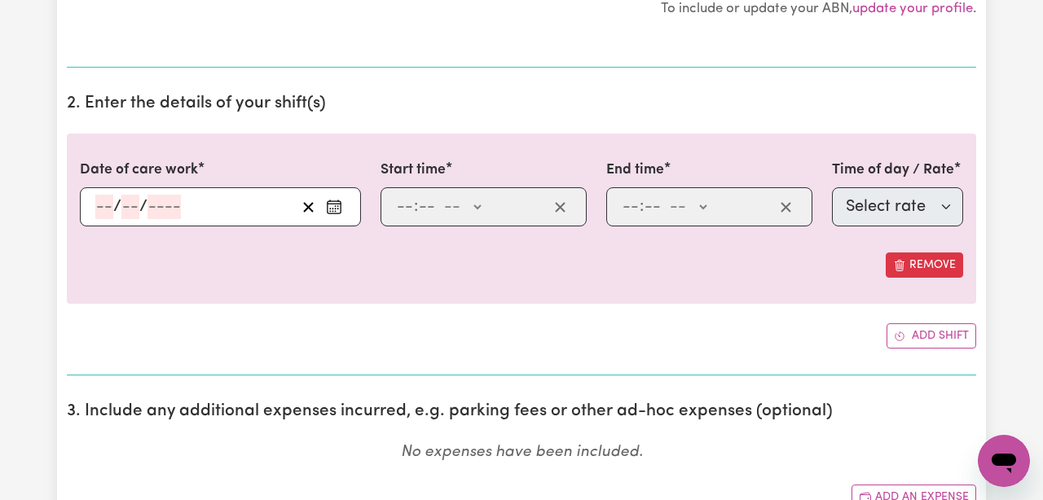
click at [327, 202] on icon "Enter the date of care work" at bounding box center [334, 207] width 16 height 16
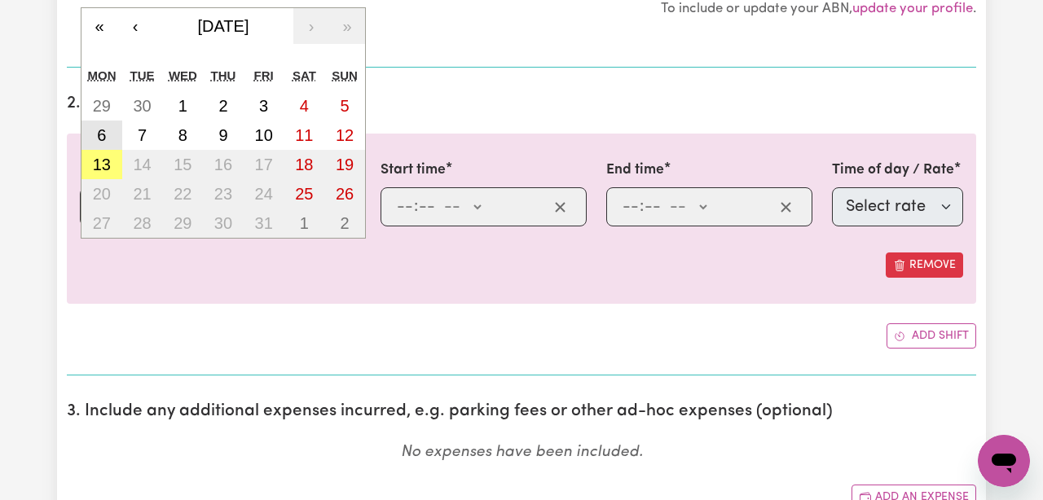
click at [101, 128] on abbr "6" at bounding box center [101, 135] width 9 height 18
type input "[DATE]"
type input "6"
type input "10"
type input "2025"
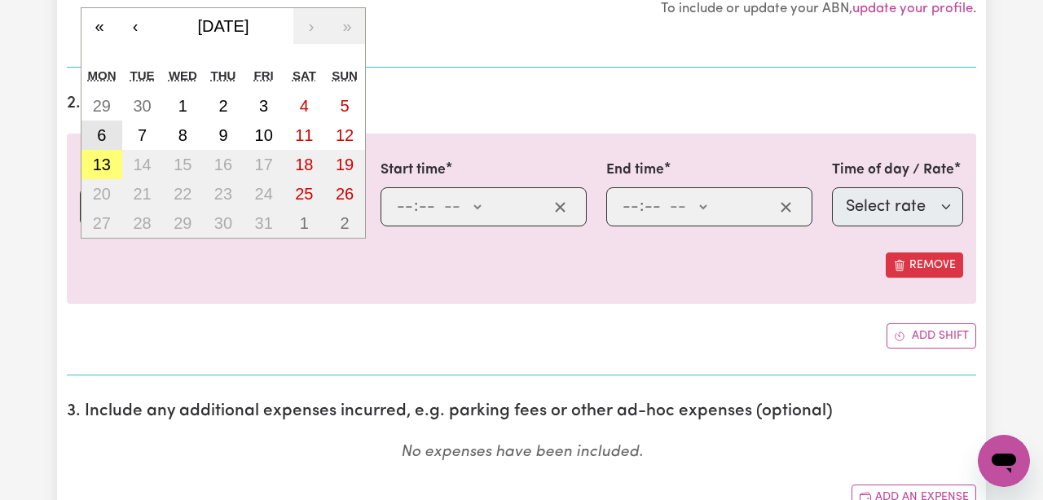
select select "63213"
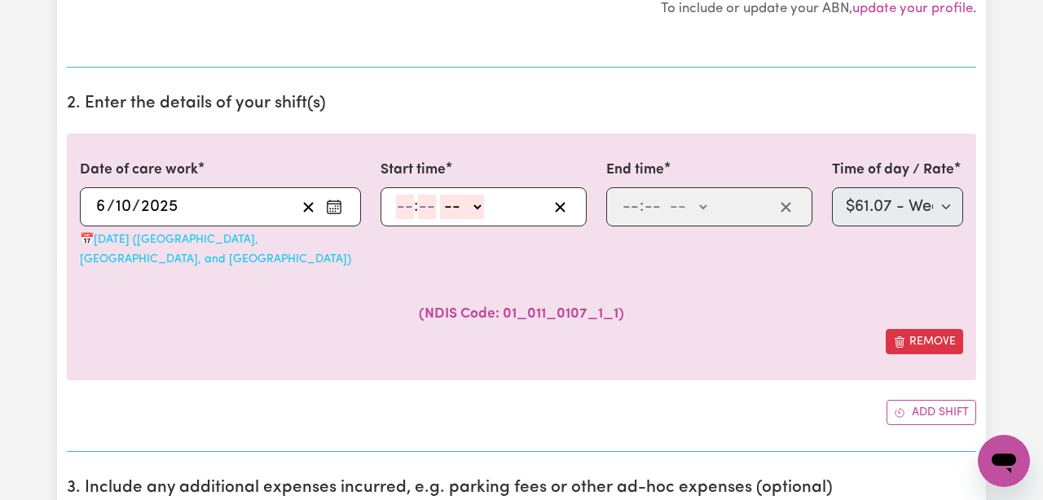
click at [402, 206] on input "number" at bounding box center [405, 207] width 18 height 24
type input "12"
click at [399, 206] on input "12" at bounding box center [404, 207] width 16 height 24
type input "00"
click at [639, 210] on span ":" at bounding box center [641, 207] width 4 height 18
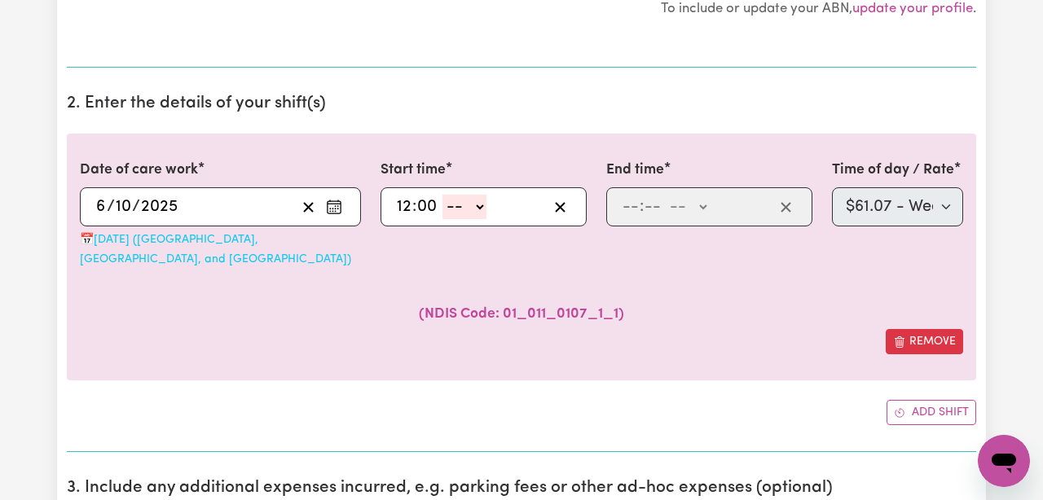
click at [480, 211] on select "-- AM PM" at bounding box center [464, 207] width 44 height 24
select select "am"
click at [443, 195] on select "-- AM PM" at bounding box center [464, 207] width 44 height 24
type input "00:00"
type input "0"
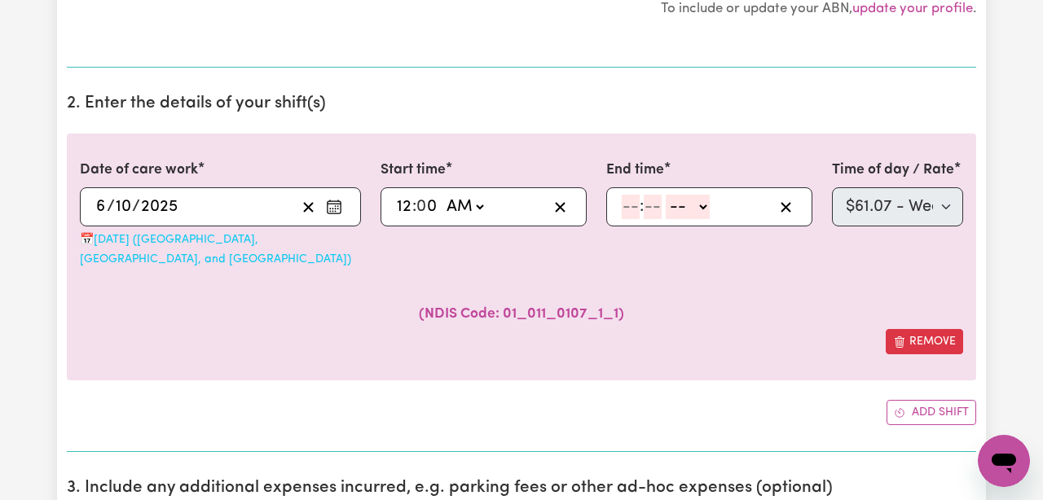
click at [404, 204] on input "12" at bounding box center [404, 207] width 16 height 24
type input "08:00"
type input "8"
click at [628, 208] on input "number" at bounding box center [630, 207] width 18 height 24
type input "1"
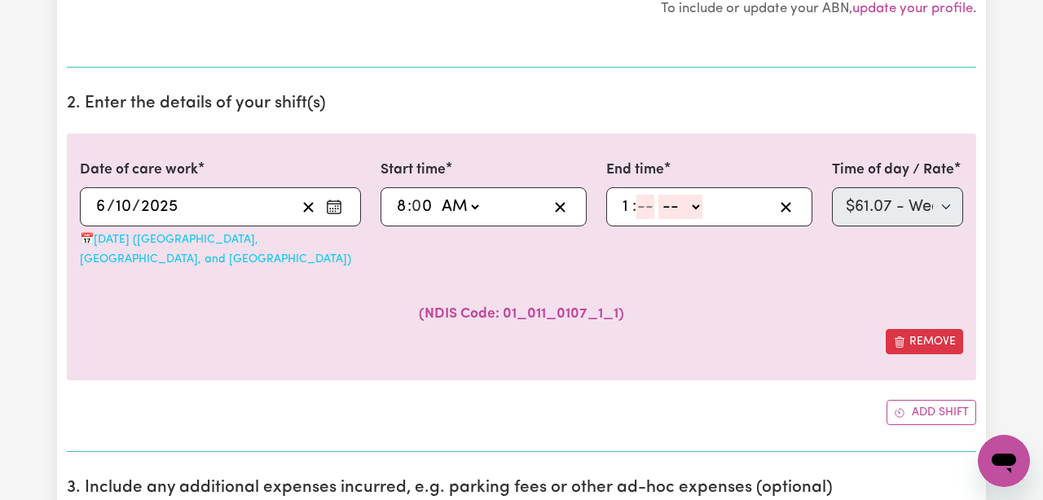
click at [650, 206] on input "number" at bounding box center [645, 207] width 18 height 24
type input "30"
click at [687, 203] on select "-- AM PM" at bounding box center [683, 207] width 44 height 24
select select "pm"
click at [661, 195] on select "-- AM PM" at bounding box center [683, 207] width 44 height 24
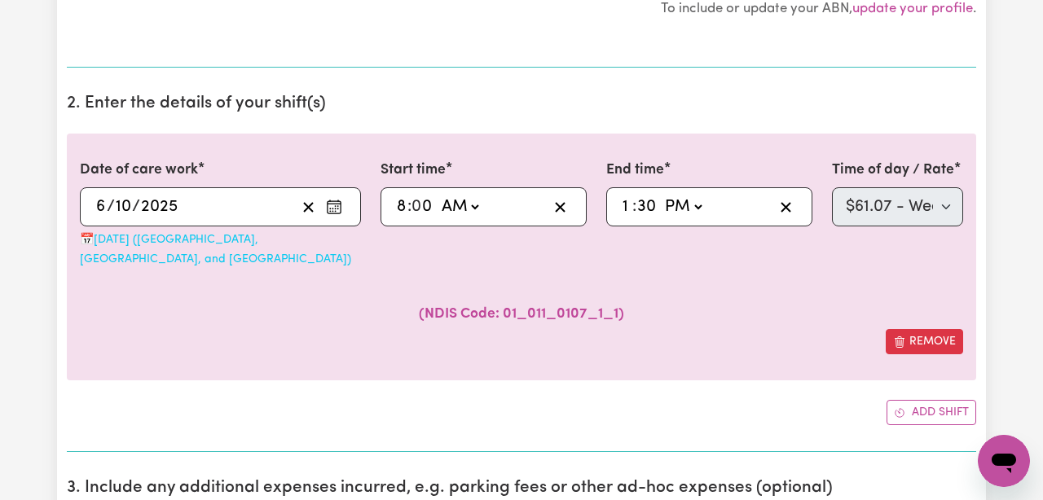
type input "13:30"
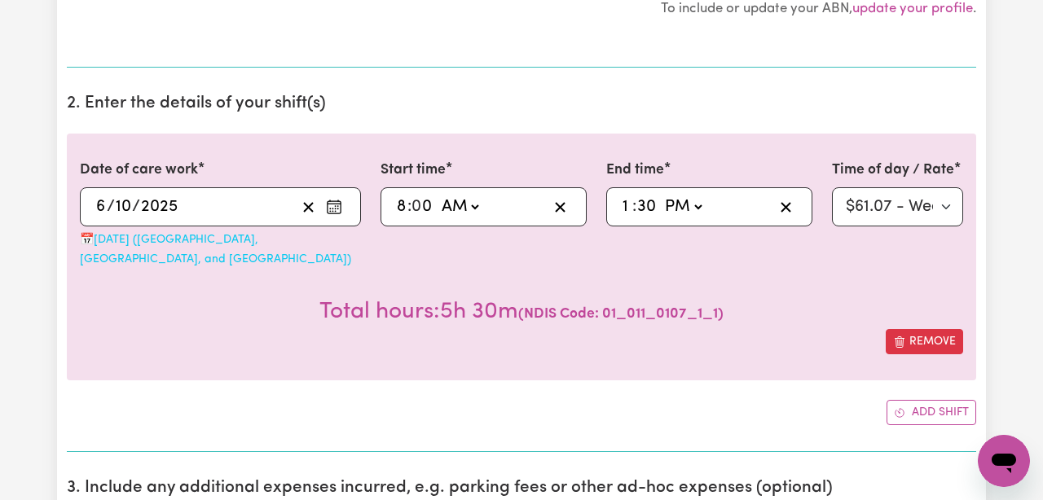
click at [759, 274] on div "Total hours: 5h 30m ( NDIS Code: 01_011_0107_1_1 )" at bounding box center [521, 299] width 883 height 60
click at [905, 400] on button "Add shift" at bounding box center [931, 412] width 90 height 25
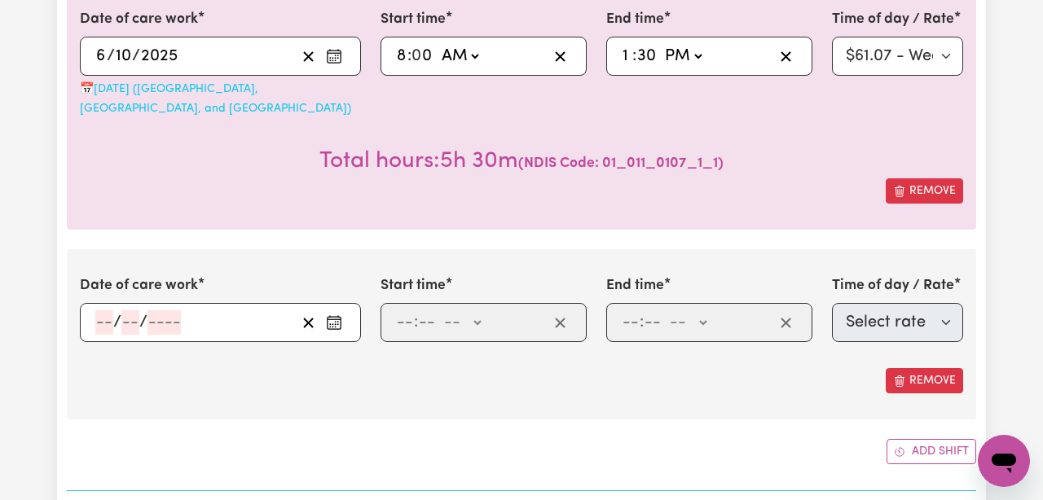
scroll to position [591, 0]
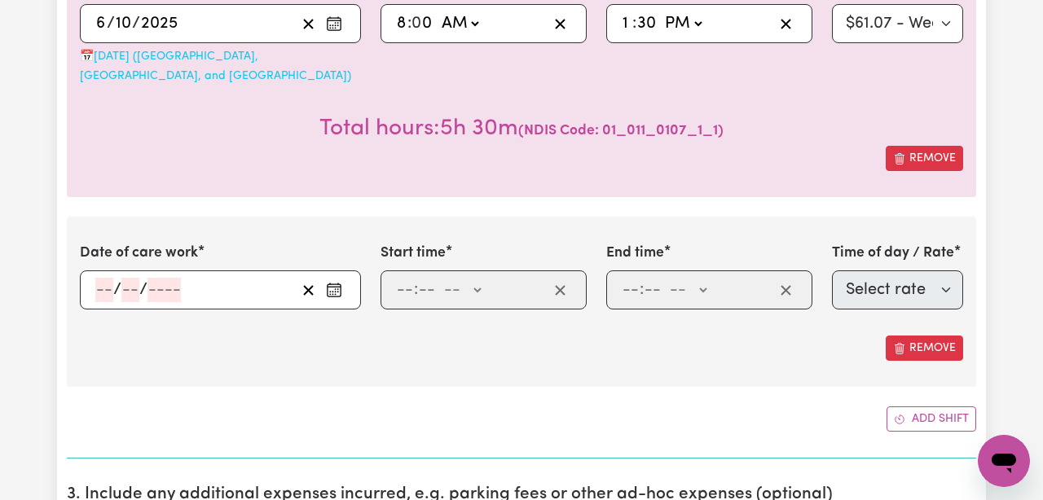
click at [340, 285] on rect "Enter the date of care work" at bounding box center [333, 291] width 13 height 12
click at [209, 349] on div "Date of care work / / « ‹ [DATE] › » Mon Tue Wed Thu Fri Sat Sun 29 30 1 2 3 4 …" at bounding box center [521, 302] width 909 height 170
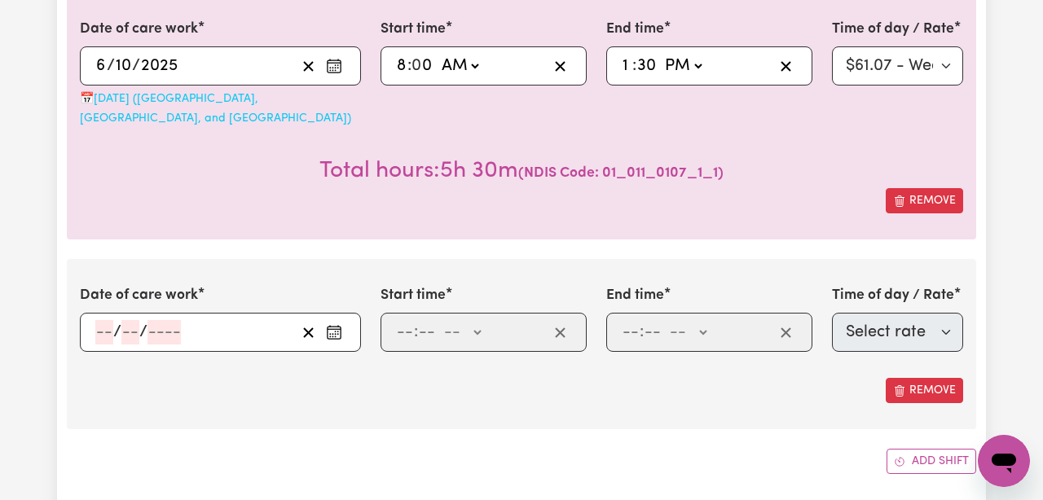
scroll to position [553, 0]
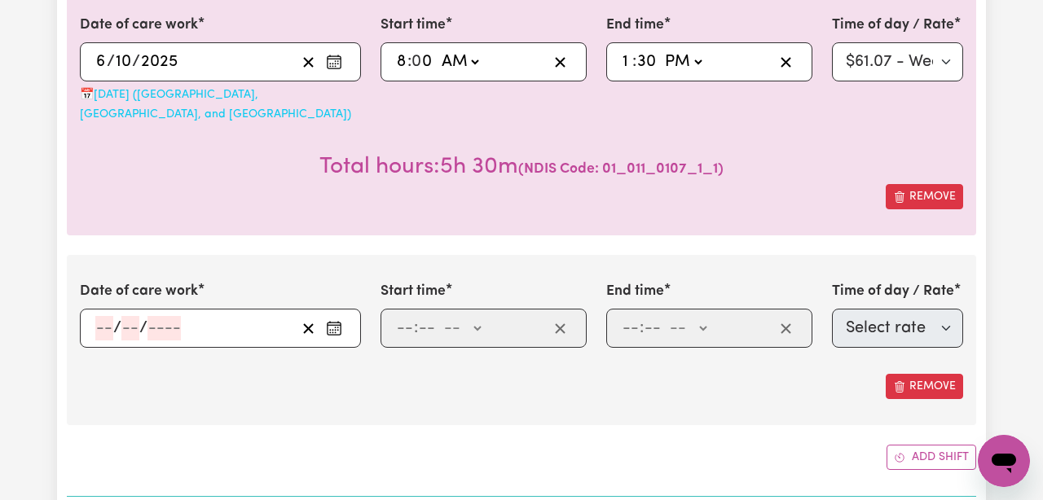
click at [342, 316] on button "Enter the date of care work" at bounding box center [334, 328] width 26 height 24
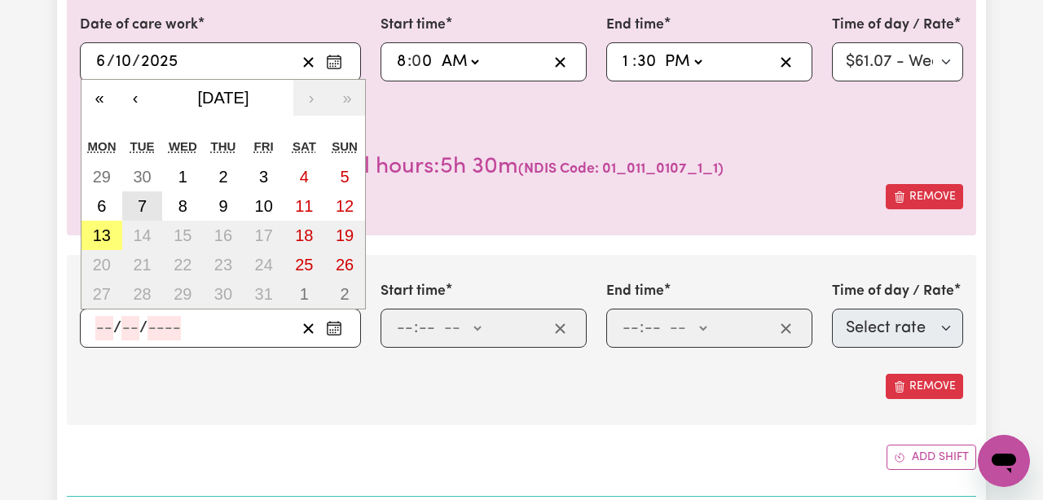
click at [144, 197] on abbr "7" at bounding box center [142, 206] width 9 height 18
type input "[DATE]"
type input "7"
type input "10"
type input "2025"
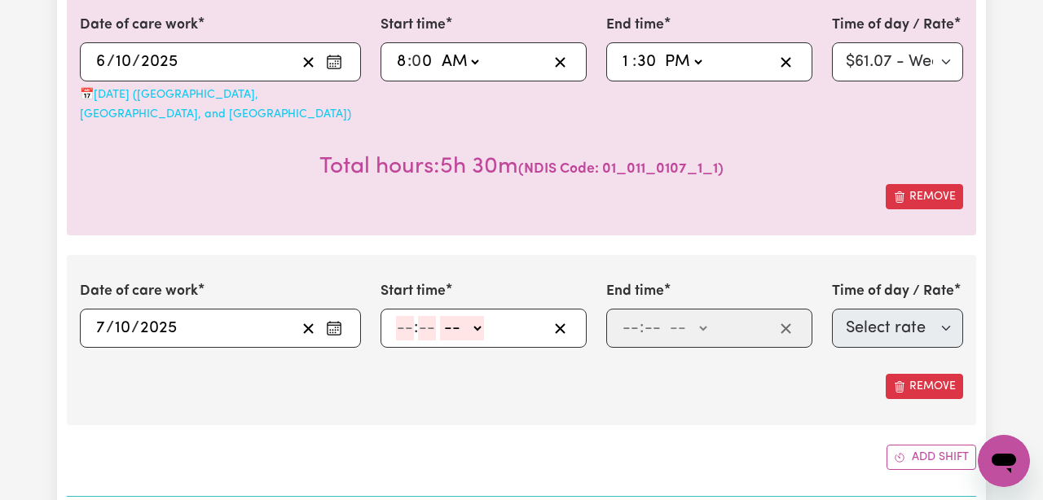
click at [404, 316] on input "number" at bounding box center [405, 328] width 18 height 24
type input "8"
type input "00"
click at [468, 316] on select "-- AM PM" at bounding box center [459, 328] width 44 height 24
select select "am"
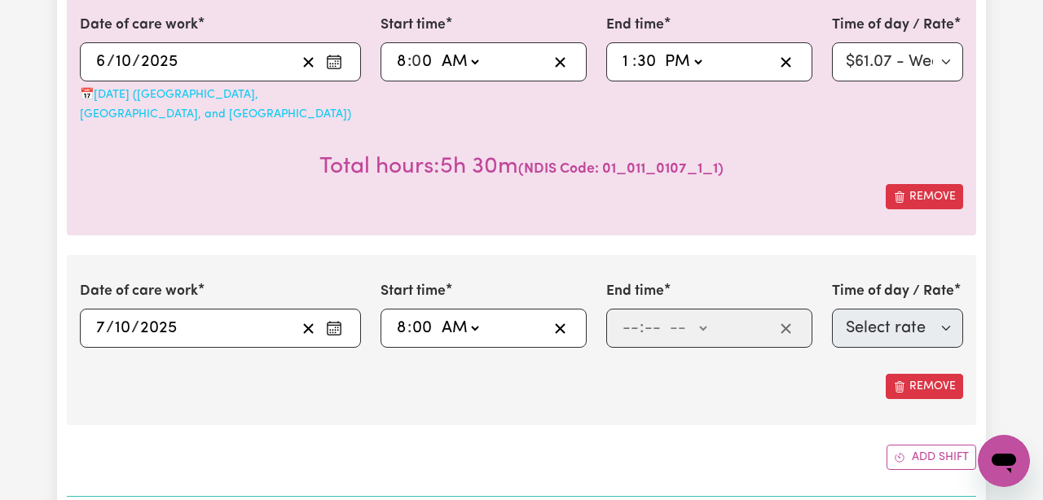
click at [438, 316] on select "-- AM PM" at bounding box center [459, 328] width 44 height 24
type input "08:00"
type input "0"
click at [624, 316] on input "number" at bounding box center [630, 328] width 18 height 24
type input "12"
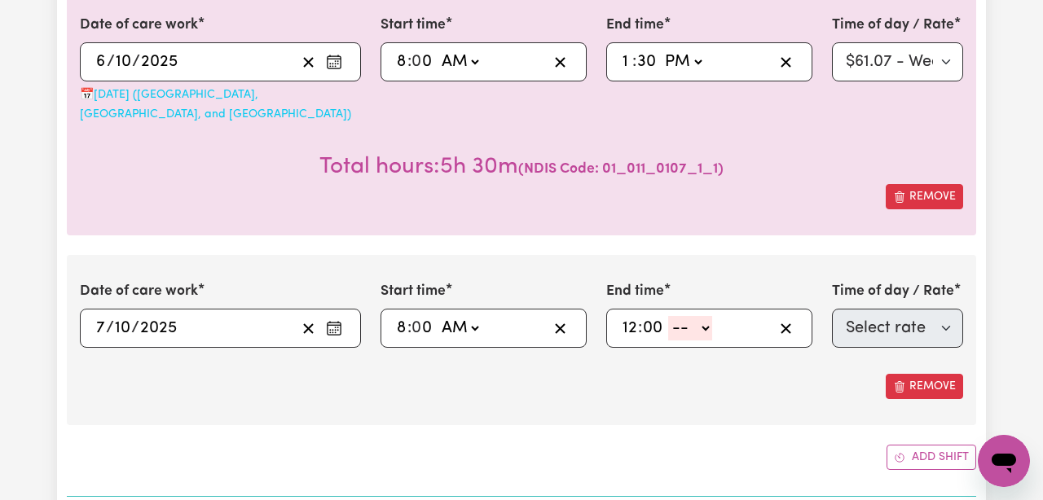
type input "00"
click at [692, 316] on select "-- AM PM" at bounding box center [690, 328] width 44 height 24
select select "pm"
click at [669, 316] on select "-- AM PM" at bounding box center [690, 328] width 44 height 24
type input "12:00"
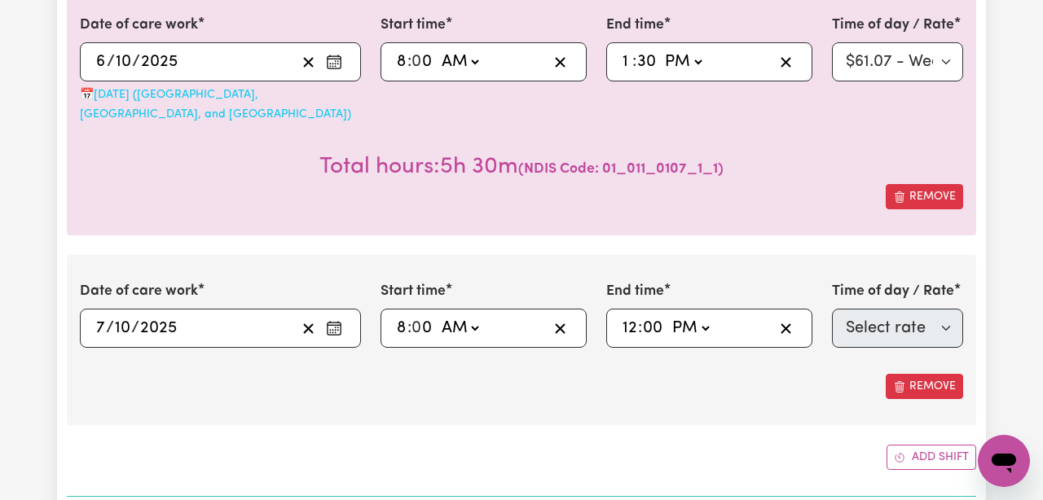
type input "0"
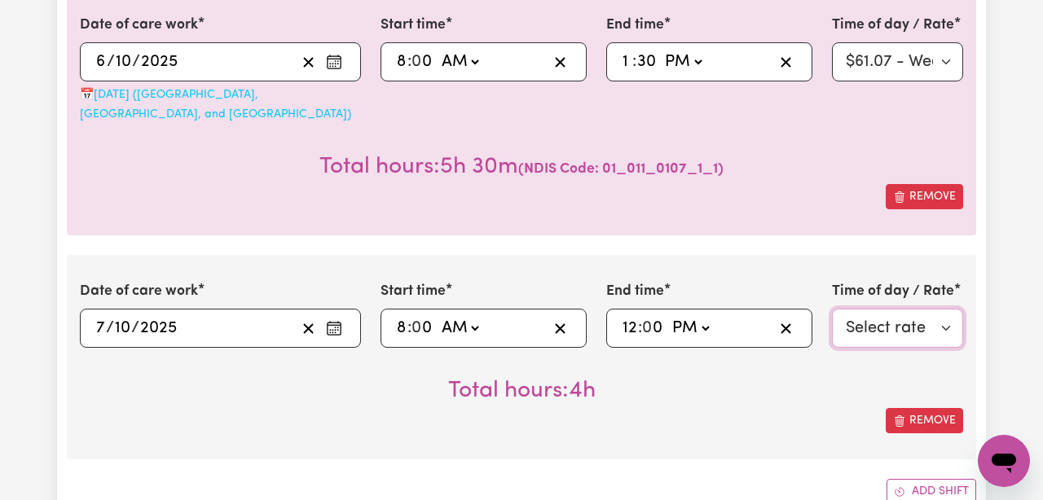
click at [868, 309] on select "Select rate $61.07 - Weekday Daytime - Assistance with Self Care Activities - S…" at bounding box center [897, 328] width 131 height 39
select select "63213"
click at [832, 309] on select "Select rate $61.07 - Weekday Daytime - Assistance with Self Care Activities - S…" at bounding box center [897, 328] width 131 height 39
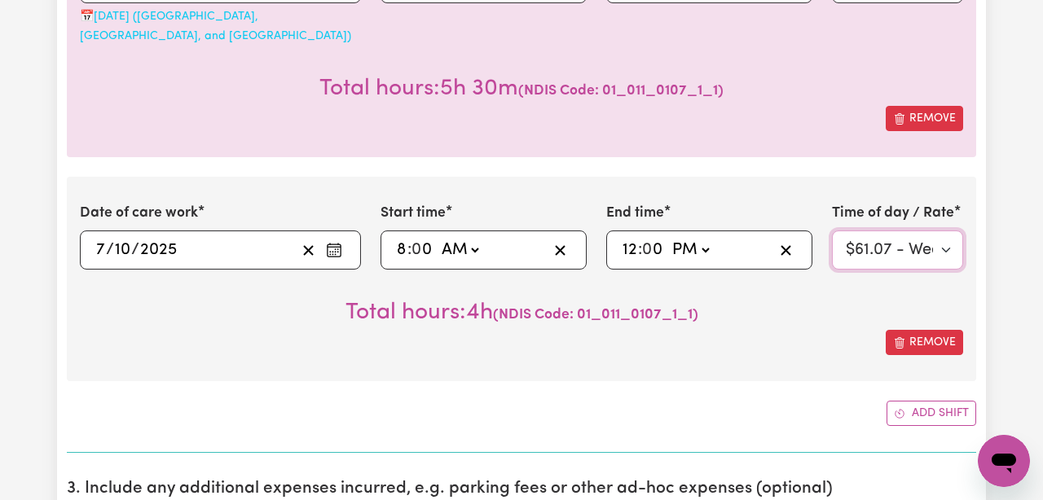
scroll to position [630, 0]
click at [905, 402] on button "Add shift" at bounding box center [931, 414] width 90 height 25
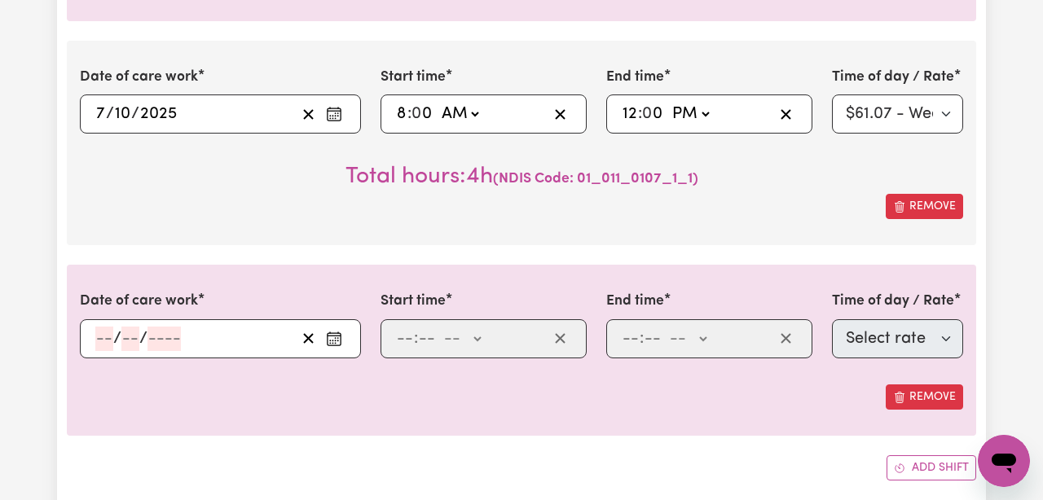
scroll to position [772, 0]
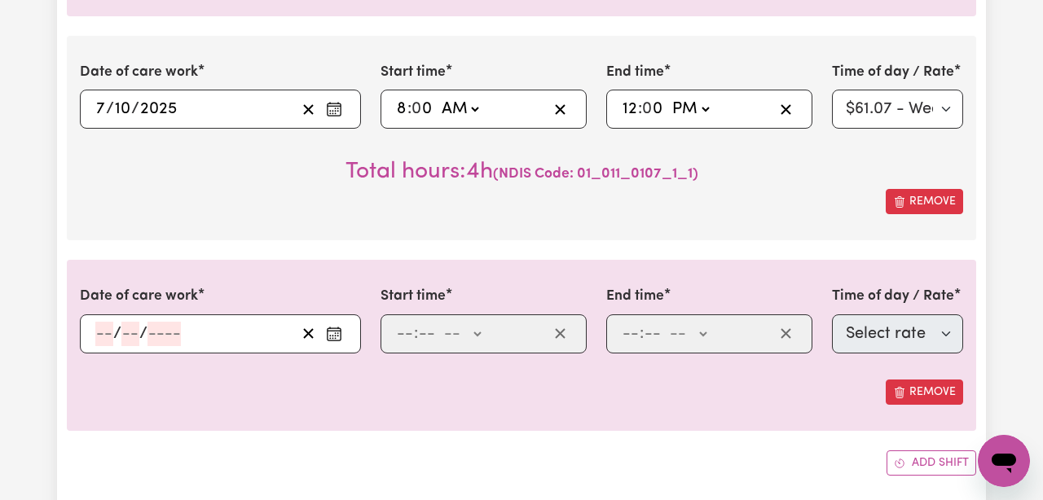
click at [93, 314] on div "/ /" at bounding box center [220, 333] width 281 height 39
click at [103, 322] on input "number" at bounding box center [104, 334] width 18 height 24
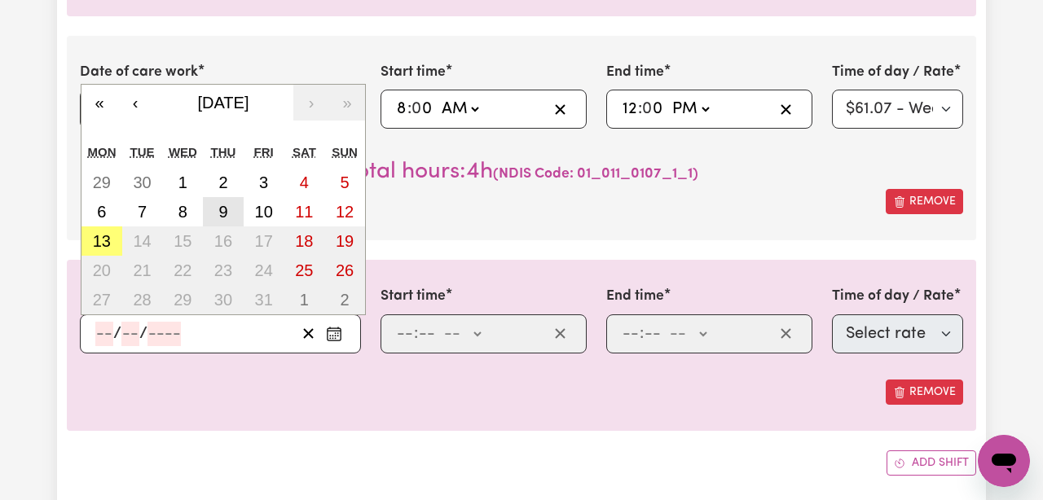
click at [223, 203] on abbr "9" at bounding box center [222, 212] width 9 height 18
type input "[DATE]"
type input "9"
type input "10"
type input "2025"
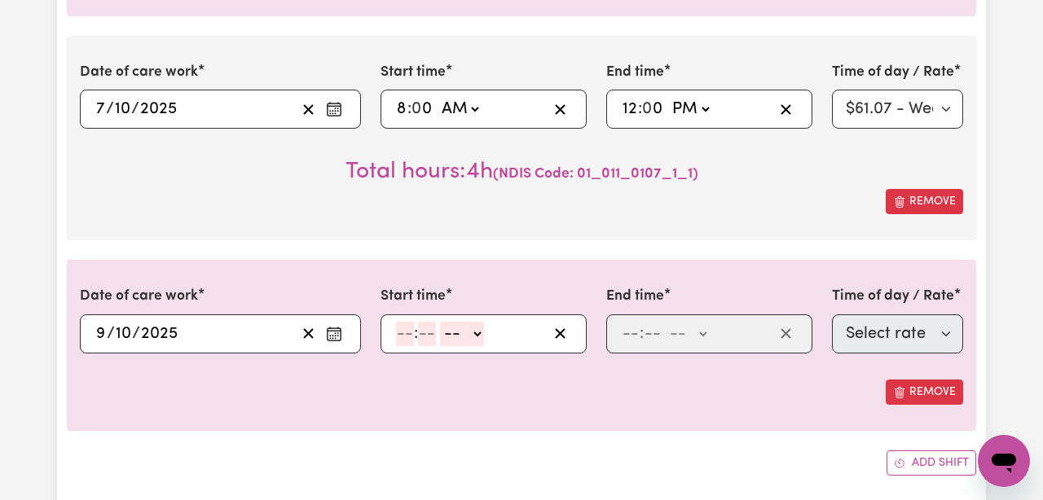
click at [406, 322] on input "number" at bounding box center [405, 334] width 18 height 24
type input "11"
type input "30"
click at [466, 322] on select "-- AM PM" at bounding box center [459, 334] width 44 height 24
select select "am"
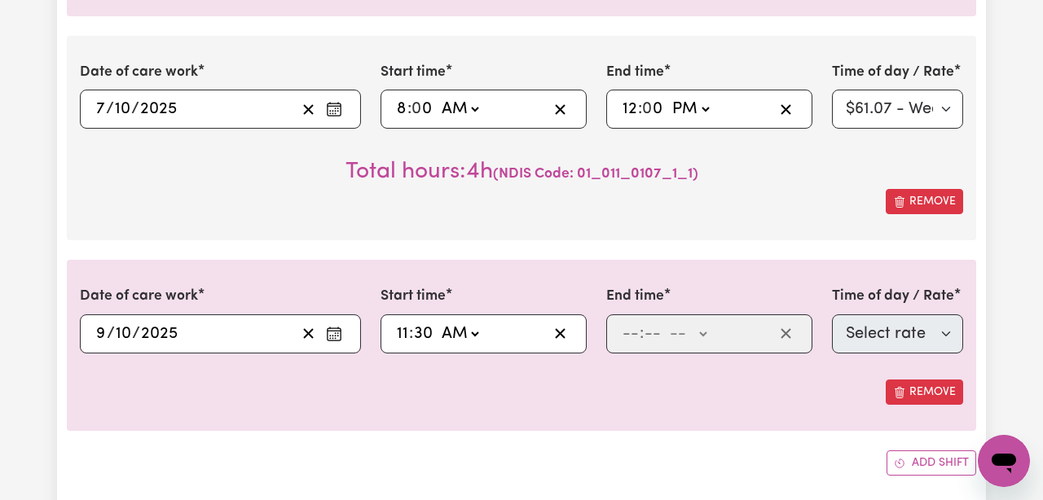
click at [437, 322] on select "-- AM PM" at bounding box center [459, 334] width 44 height 24
type input "11:30"
click at [629, 322] on input "number" at bounding box center [630, 334] width 18 height 24
type input "3"
type input "30"
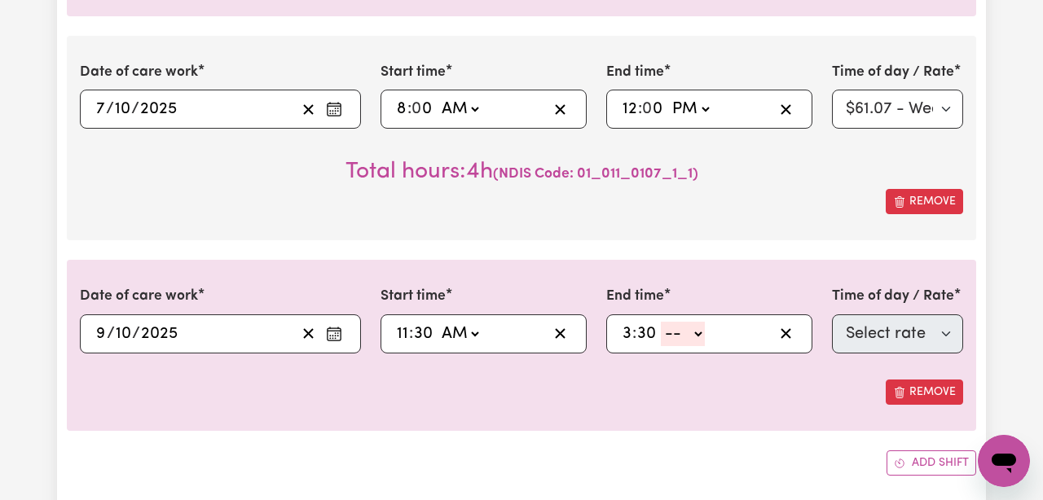
click at [668, 322] on select "-- AM PM" at bounding box center [683, 334] width 44 height 24
select select "pm"
click at [661, 322] on select "-- AM PM" at bounding box center [683, 334] width 44 height 24
type input "15:30"
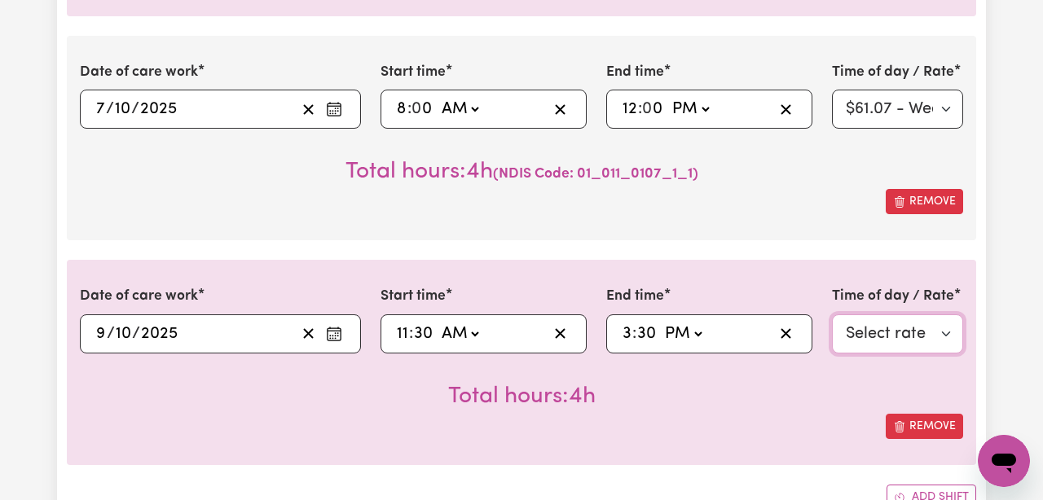
click at [881, 314] on select "Select rate $61.07 - Weekday Daytime - Assistance with Self Care Activities - S…" at bounding box center [897, 333] width 131 height 39
select select "63213"
click at [832, 314] on select "Select rate $61.07 - Weekday Daytime - Assistance with Self Care Activities - S…" at bounding box center [897, 333] width 131 height 39
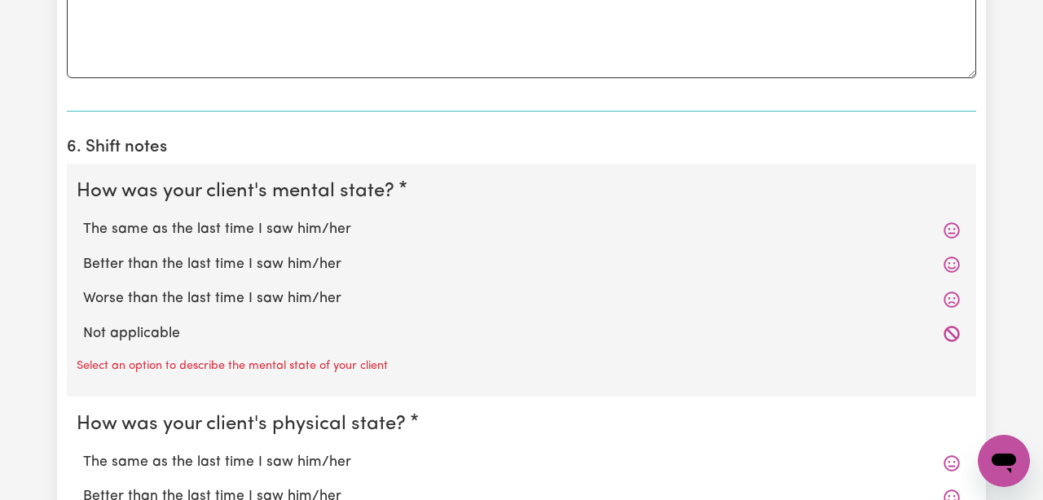
scroll to position [1687, 0]
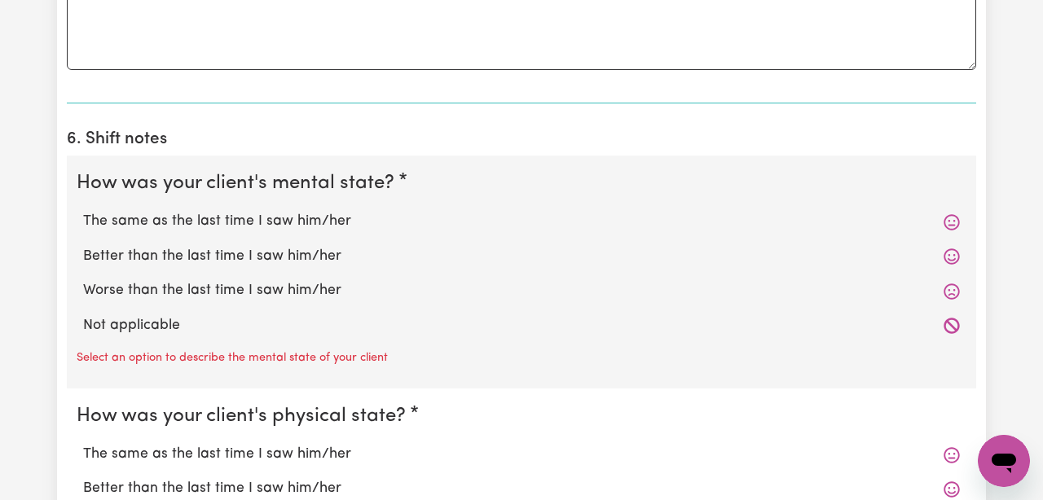
click at [315, 211] on label "The same as the last time I saw him/her" at bounding box center [521, 221] width 876 height 21
click at [83, 210] on input "The same as the last time I saw him/her" at bounding box center [82, 210] width 1 height 1
radio input "true"
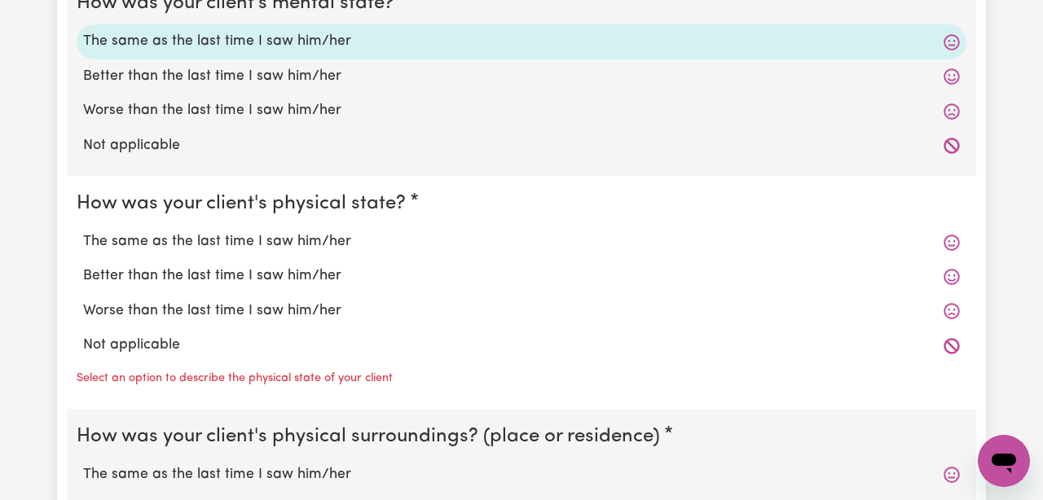
click at [311, 231] on label "The same as the last time I saw him/her" at bounding box center [521, 241] width 876 height 21
click at [83, 231] on input "The same as the last time I saw him/her" at bounding box center [82, 231] width 1 height 1
radio input "true"
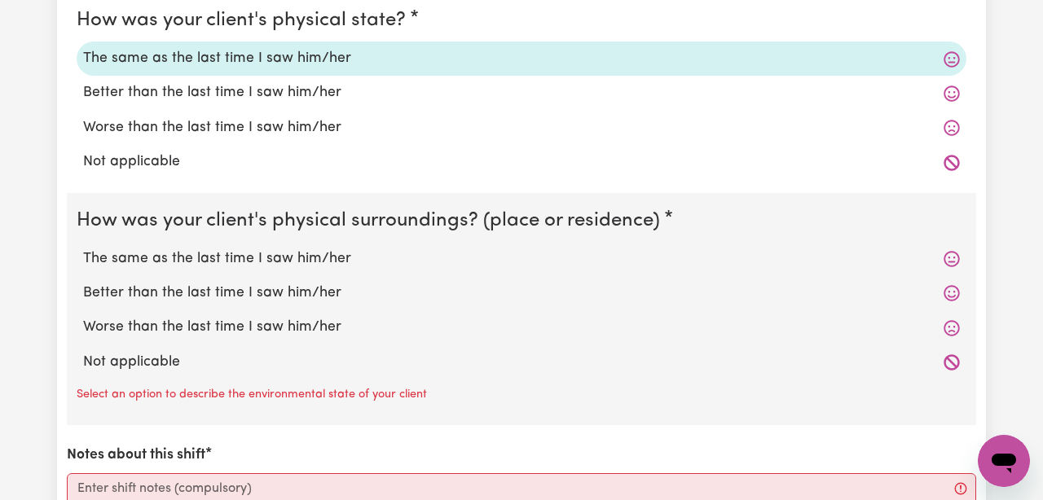
scroll to position [2054, 0]
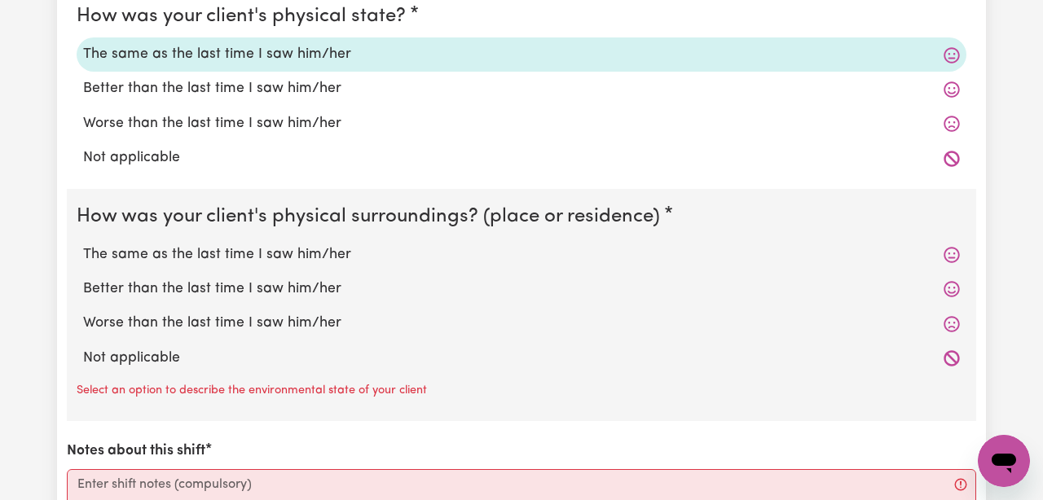
click at [305, 244] on label "The same as the last time I saw him/her" at bounding box center [521, 254] width 876 height 21
click at [83, 244] on input "The same as the last time I saw him/her" at bounding box center [82, 244] width 1 height 1
radio input "true"
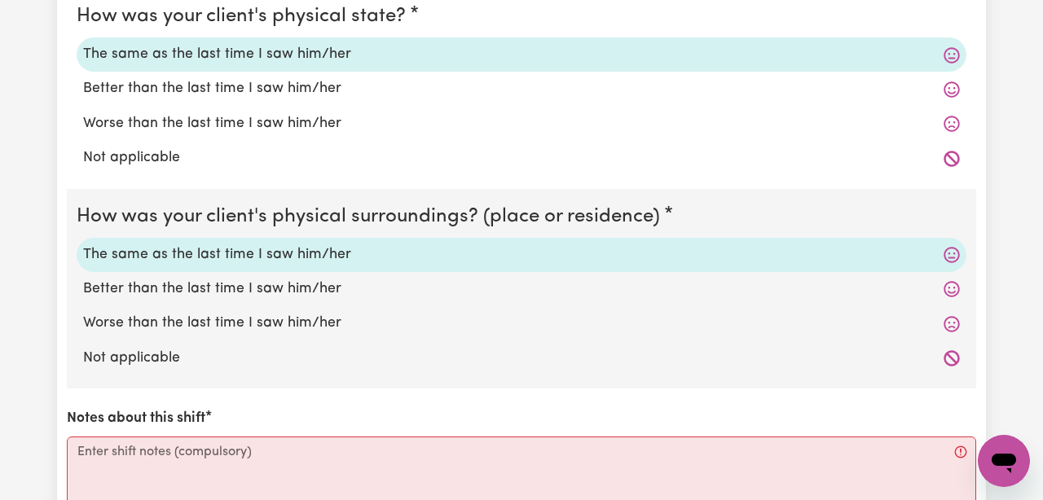
scroll to position [2181, 0]
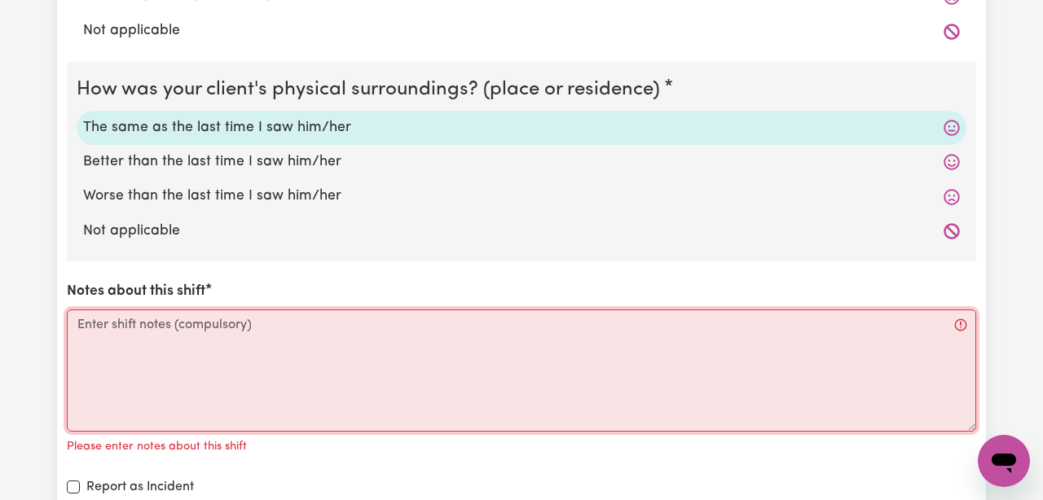
click at [321, 318] on textarea "Notes about this shift" at bounding box center [521, 371] width 909 height 122
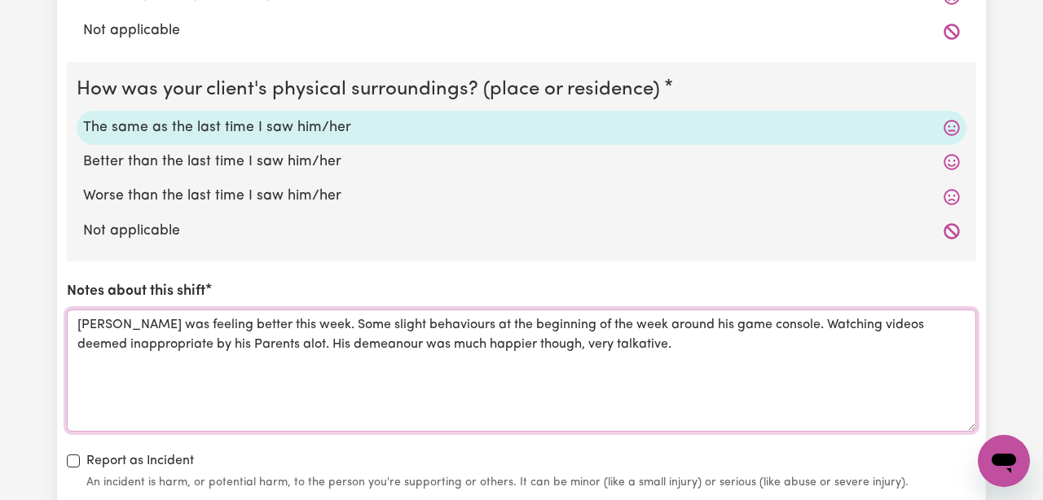
click at [653, 324] on textarea "[PERSON_NAME] was feeling better this week. Some slight behaviours at the begin…" at bounding box center [521, 371] width 909 height 122
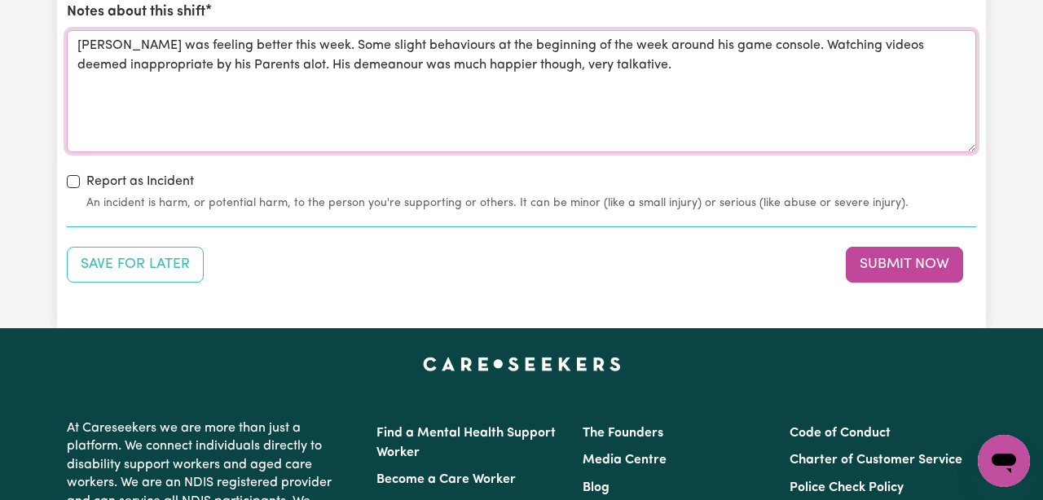
scroll to position [2465, 0]
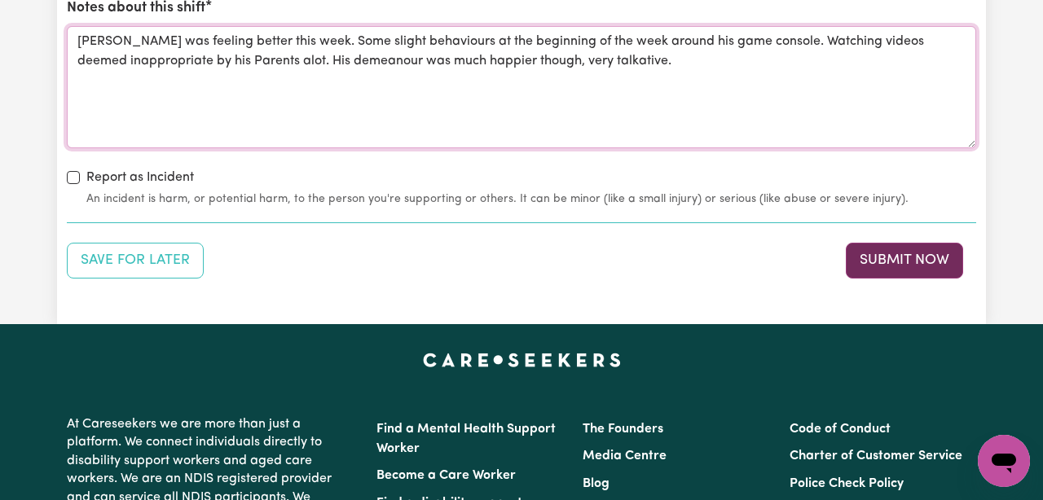
type textarea "[PERSON_NAME] was feeling better this week. Some slight behaviours at the begin…"
click at [920, 246] on button "Submit Now" at bounding box center [903, 261] width 117 height 36
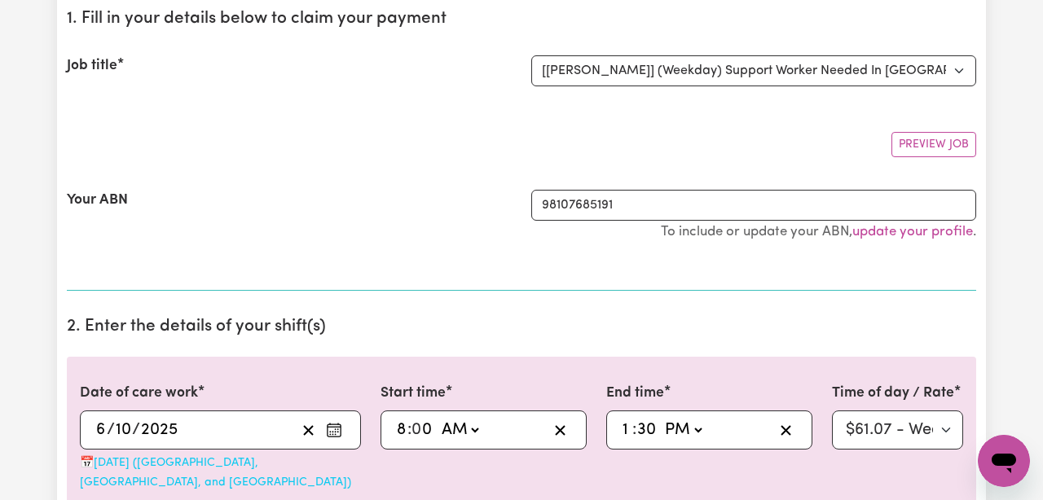
scroll to position [0, 0]
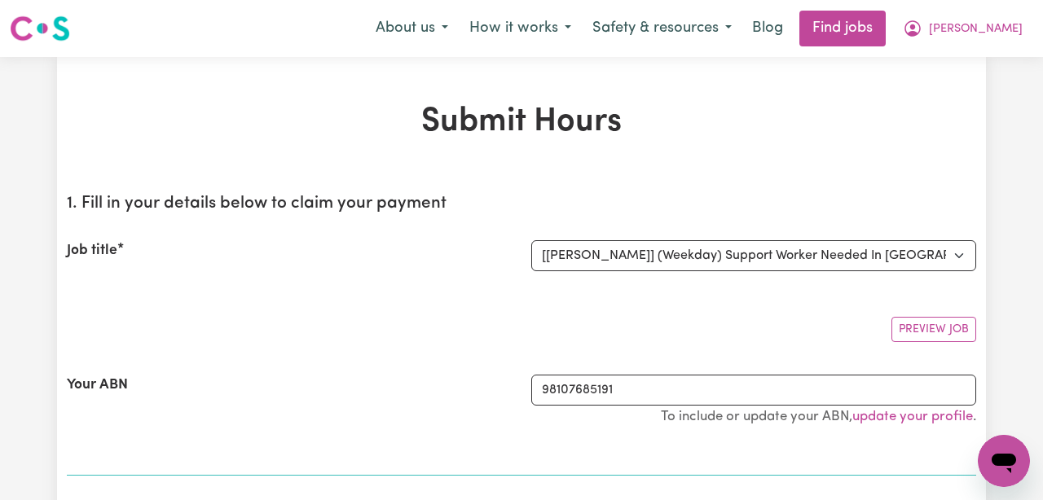
click at [24, 32] on img at bounding box center [40, 28] width 60 height 29
